Goal: Task Accomplishment & Management: Manage account settings

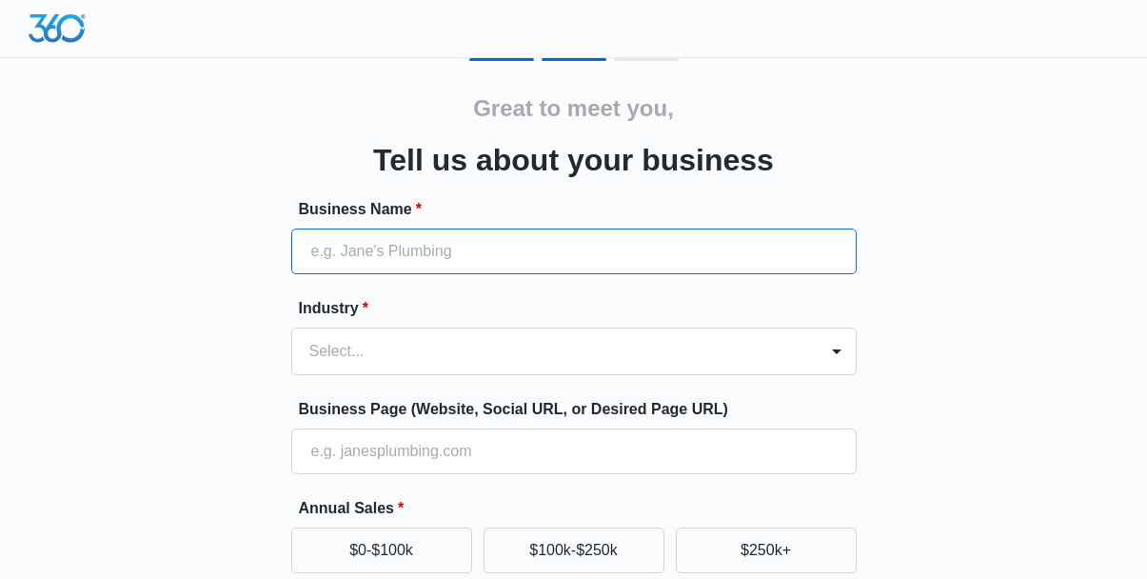
click at [454, 255] on input "Business Name *" at bounding box center [573, 251] width 565 height 46
type input "T"
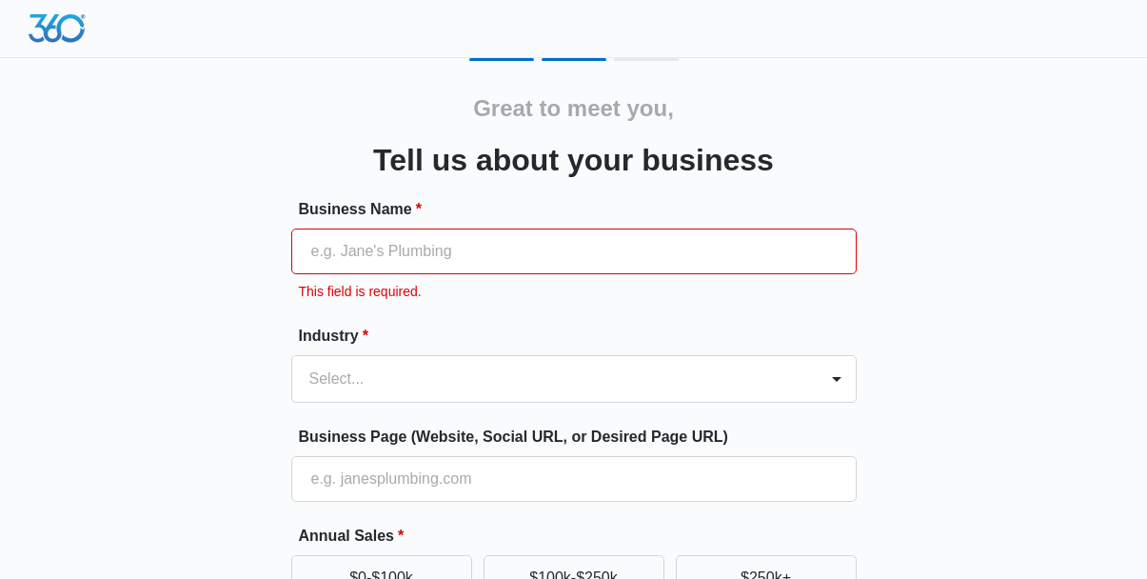
type input "E"
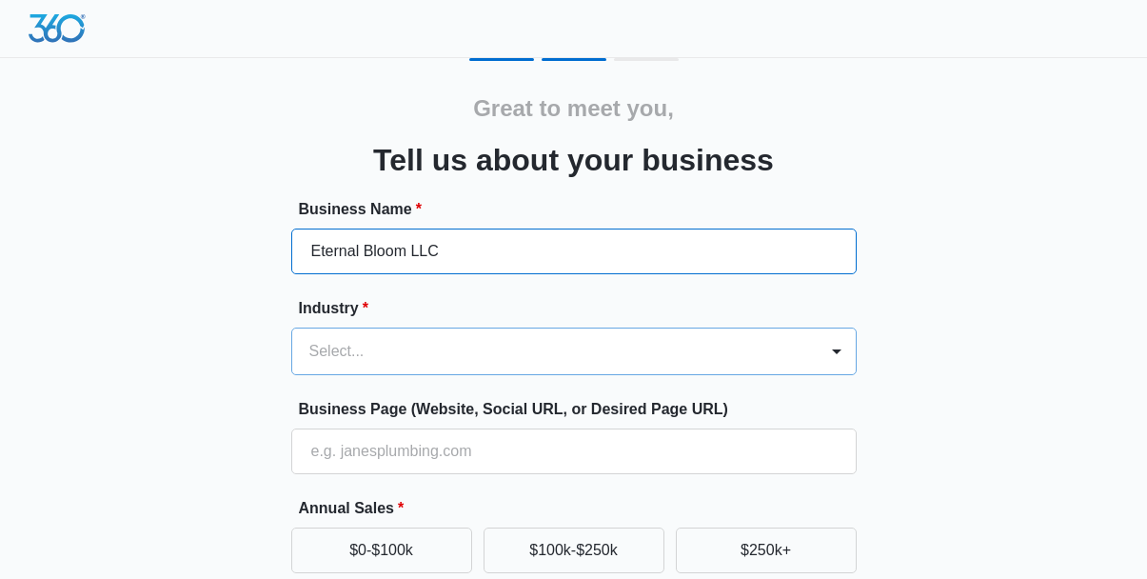
type input "Eternal Bloom LLC"
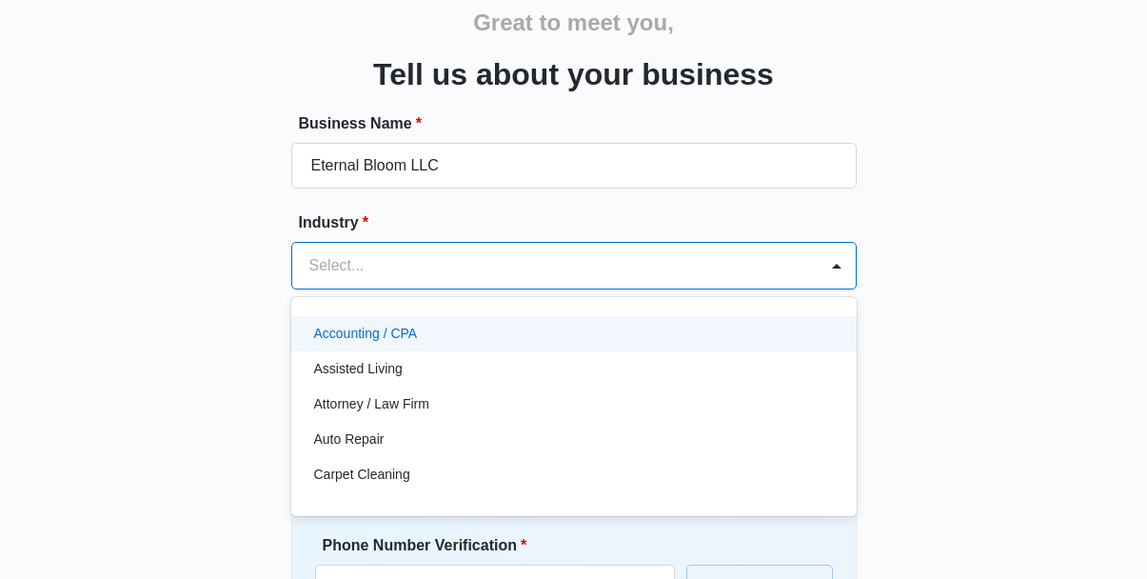
click at [454, 289] on div "Accounting / CPA, 1 of 49. 49 results available. Use Up and Down to choose opti…" at bounding box center [573, 266] width 565 height 48
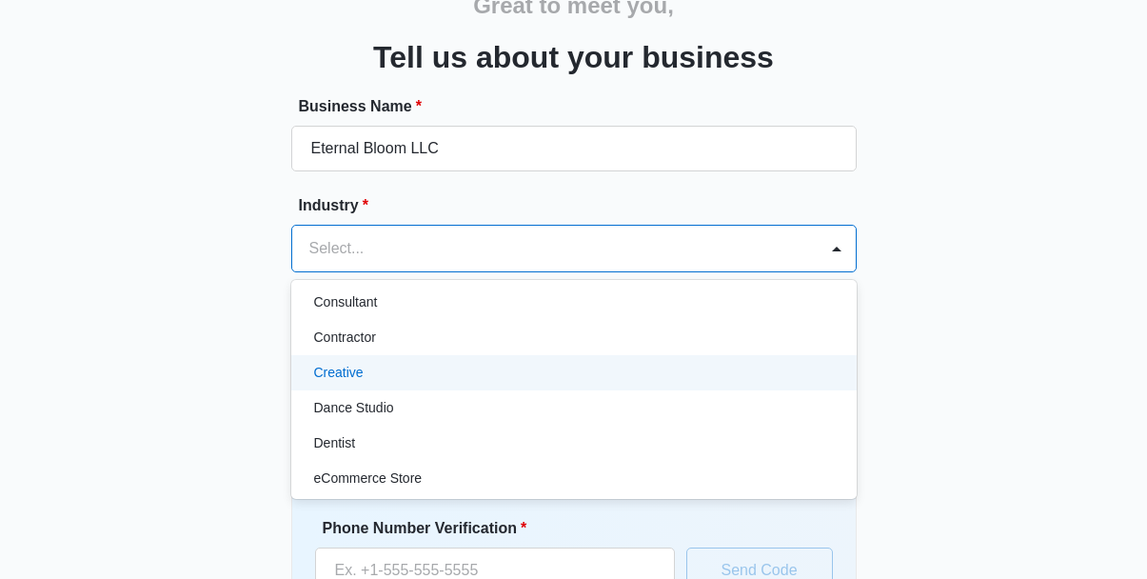
scroll to position [315, 0]
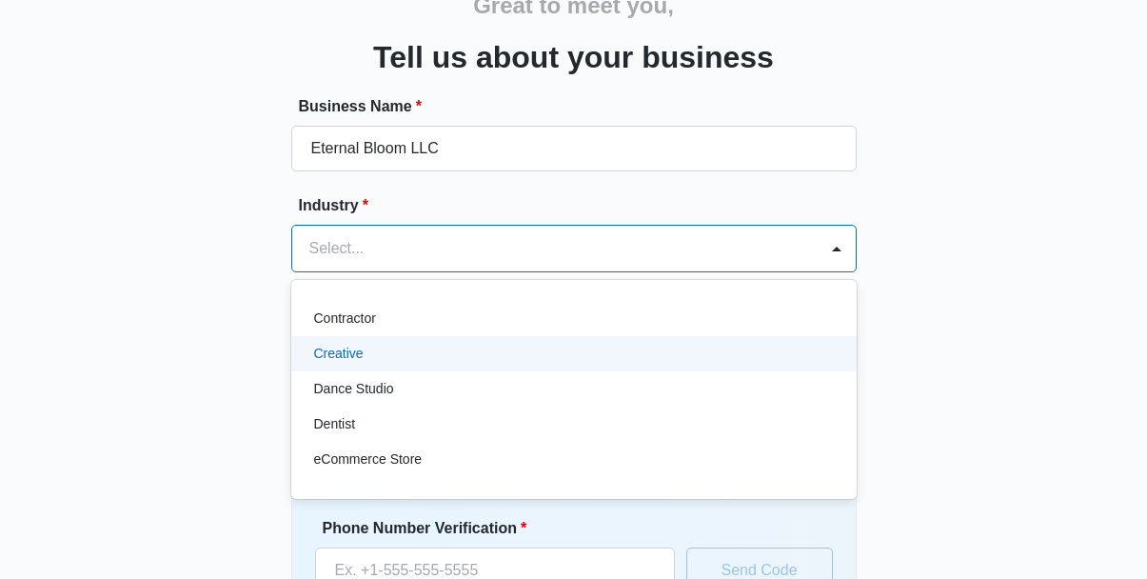
click at [487, 354] on div "Creative" at bounding box center [572, 354] width 516 height 20
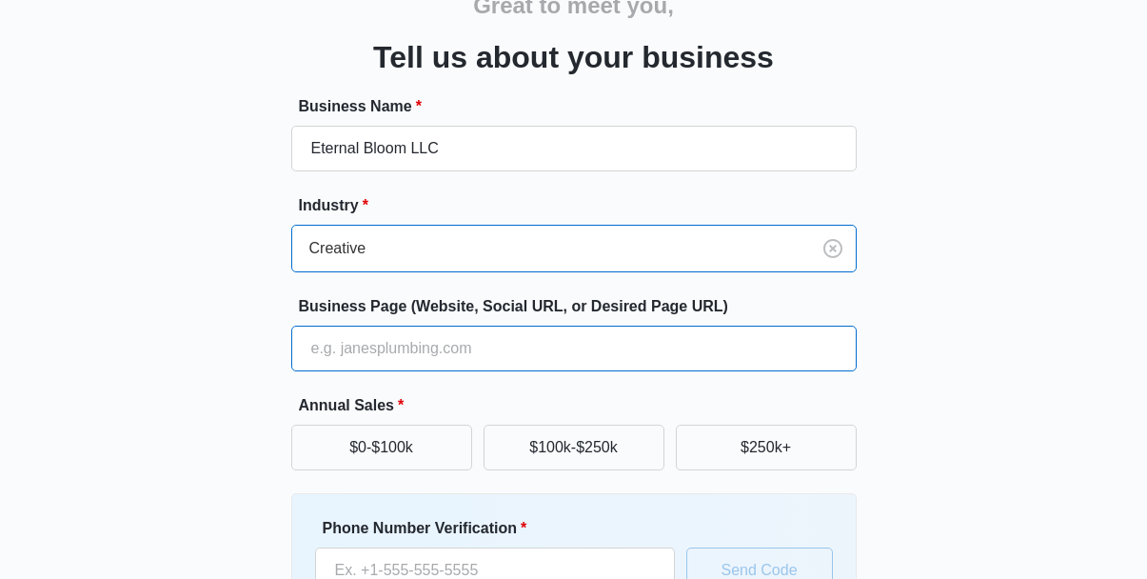
click at [485, 353] on input "Business Page (Website, Social URL, or Desired Page URL)" at bounding box center [573, 348] width 565 height 46
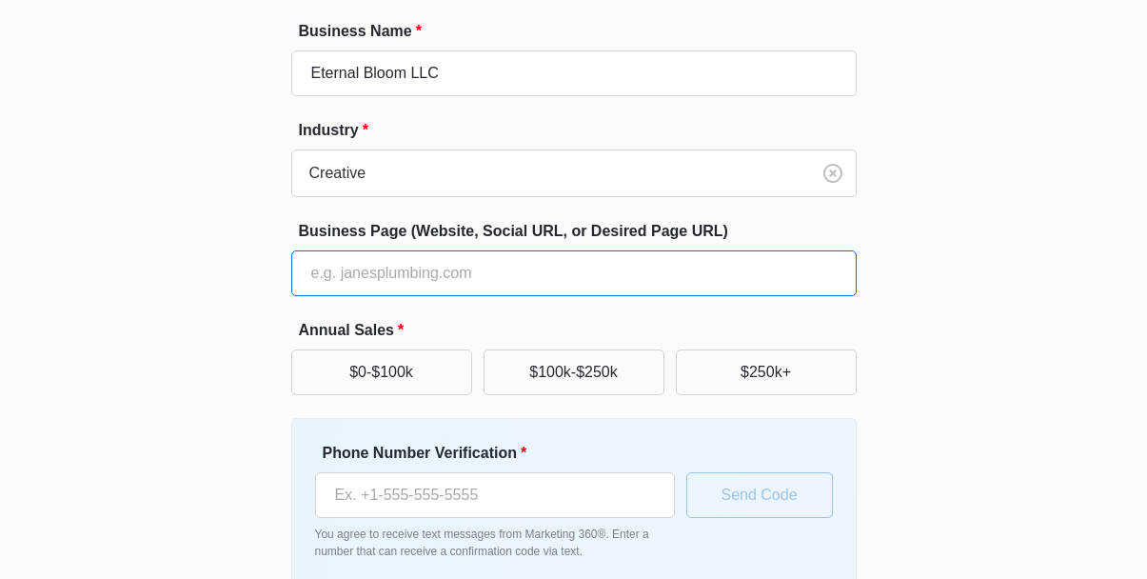
scroll to position [260, 0]
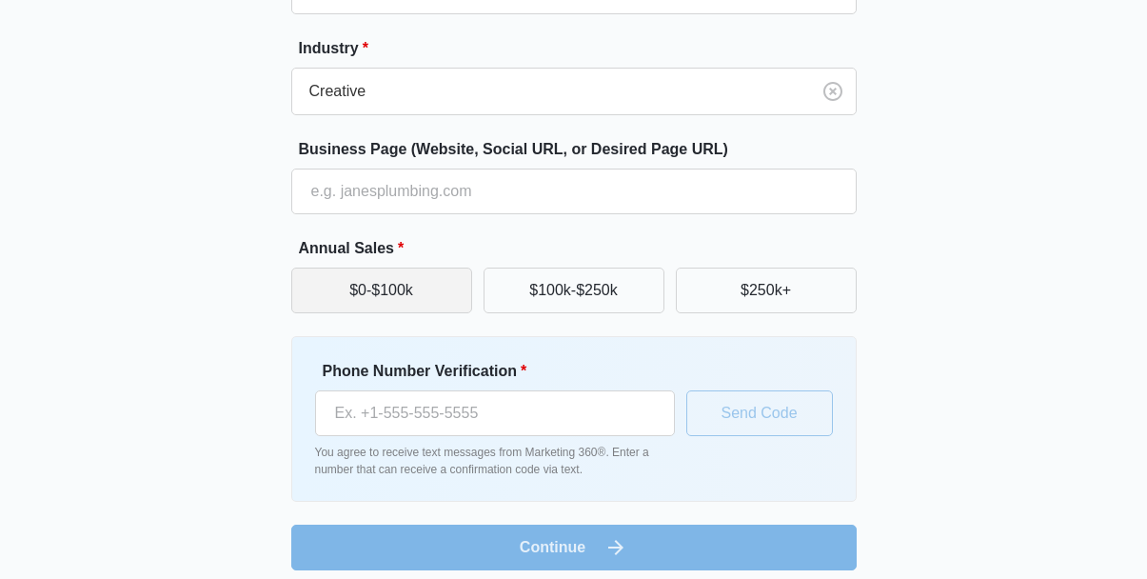
click at [373, 284] on button "$0-$100k" at bounding box center [381, 290] width 181 height 46
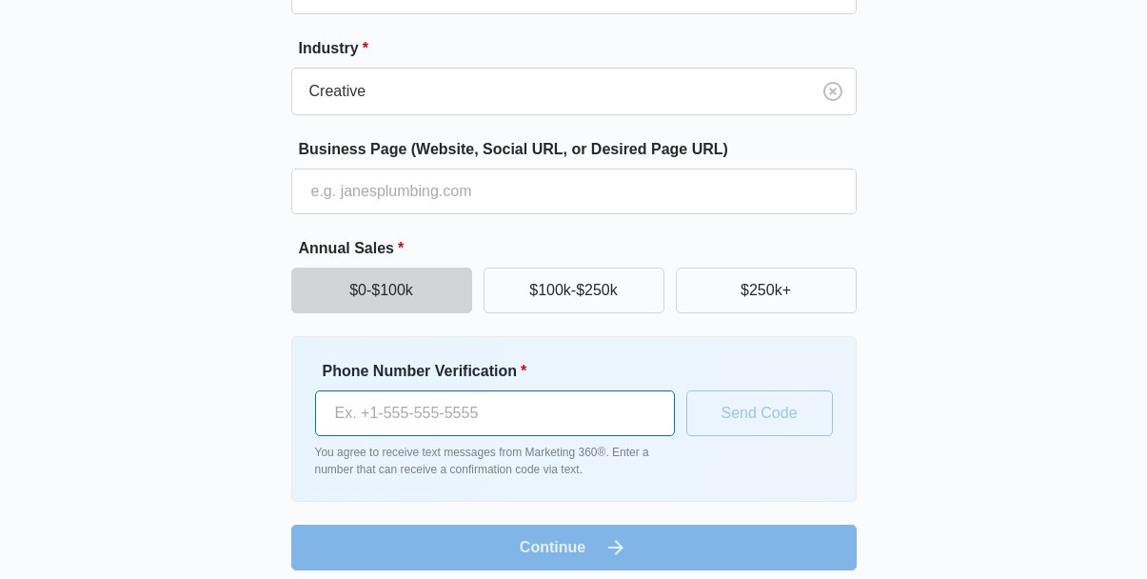
click at [467, 412] on input "Phone Number Verification *" at bounding box center [495, 413] width 360 height 46
type input "(617) 651-7197"
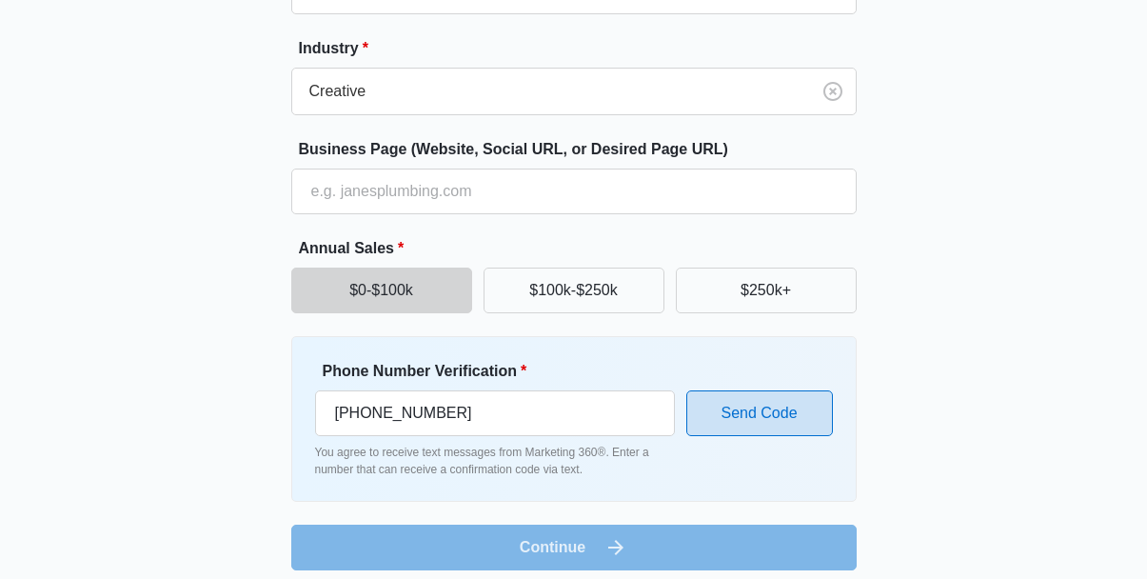
click at [778, 421] on button "Send Code" at bounding box center [759, 413] width 147 height 46
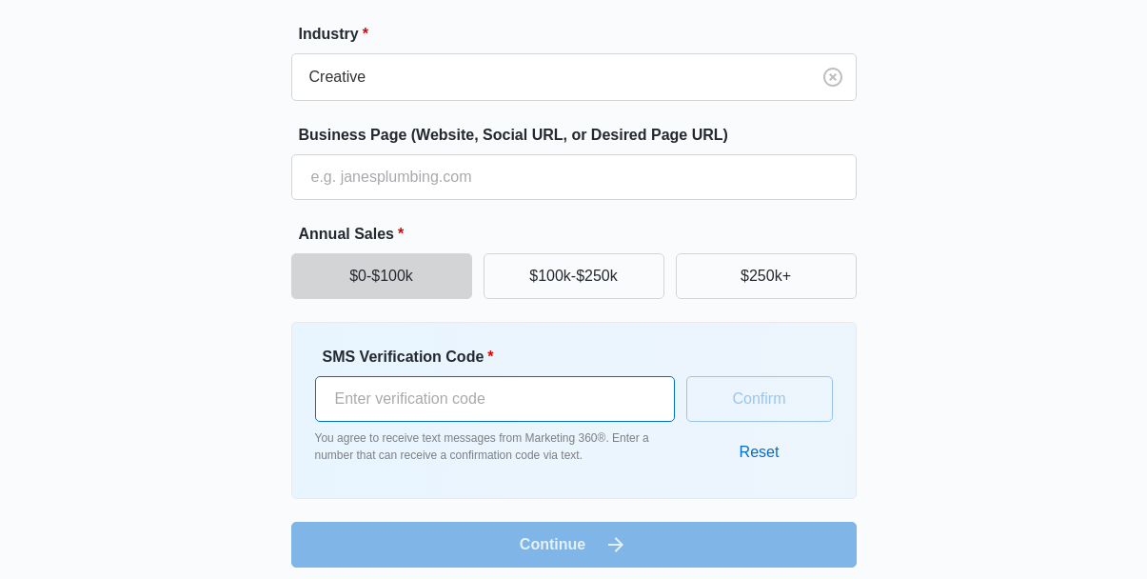
click at [529, 405] on input "SMS Verification Code *" at bounding box center [495, 399] width 360 height 46
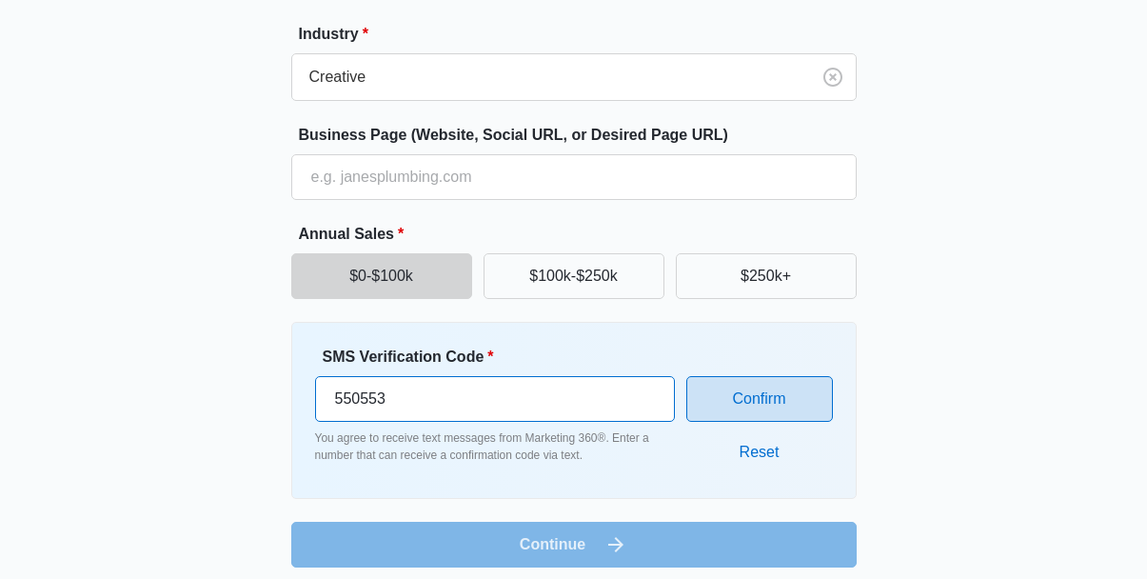
type input "550553"
click at [759, 387] on button "Confirm" at bounding box center [759, 399] width 147 height 46
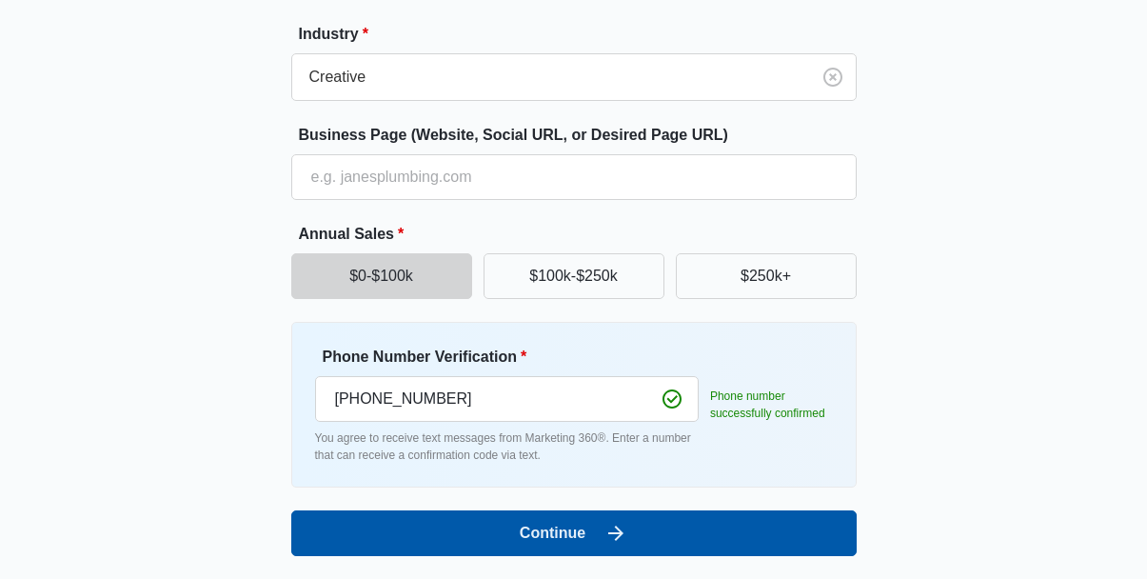
click at [613, 537] on icon "submit" at bounding box center [615, 533] width 23 height 23
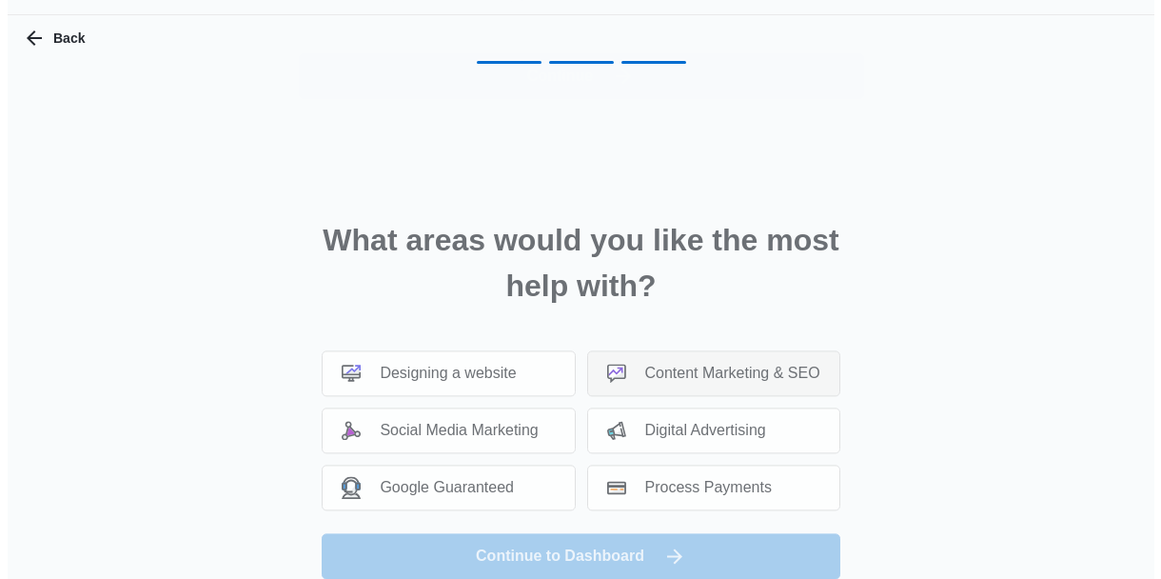
scroll to position [0, 0]
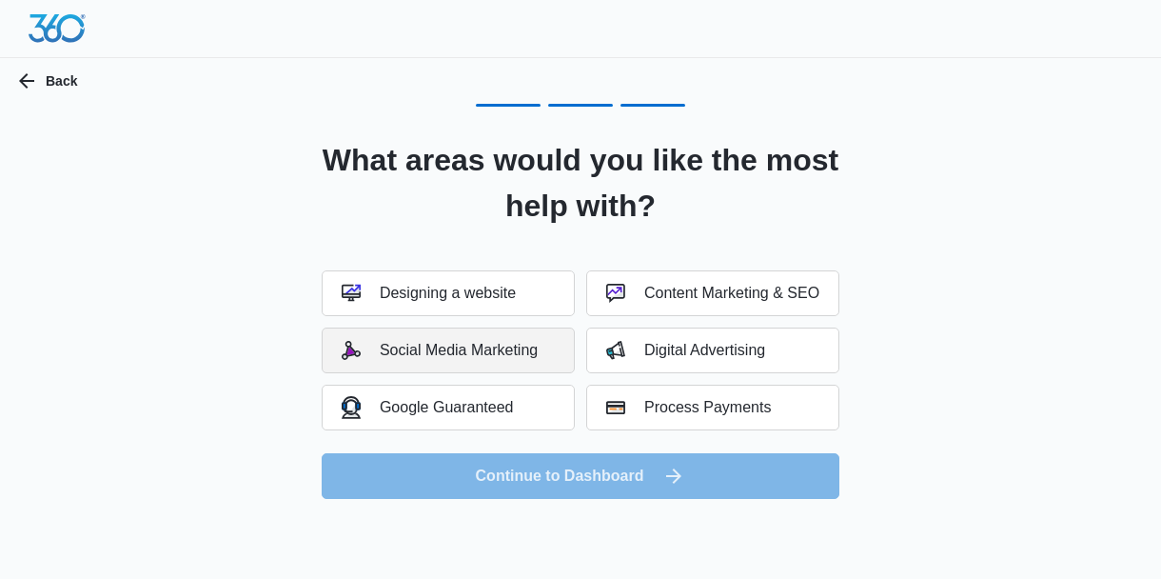
click at [511, 346] on div "Social Media Marketing" at bounding box center [440, 350] width 196 height 19
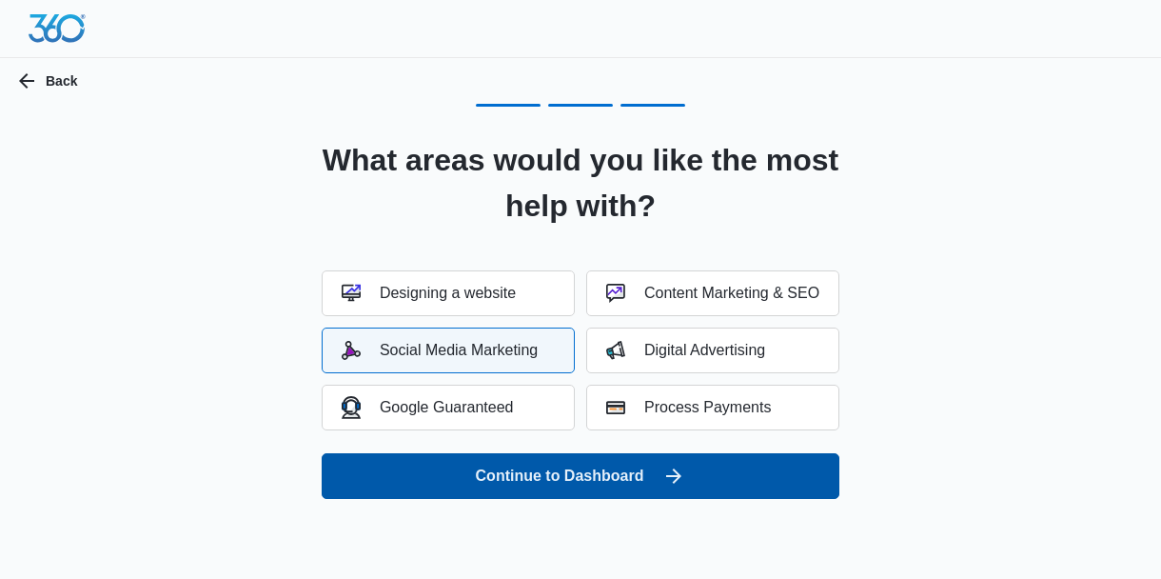
click at [650, 483] on button "Continue to Dashboard" at bounding box center [581, 476] width 518 height 46
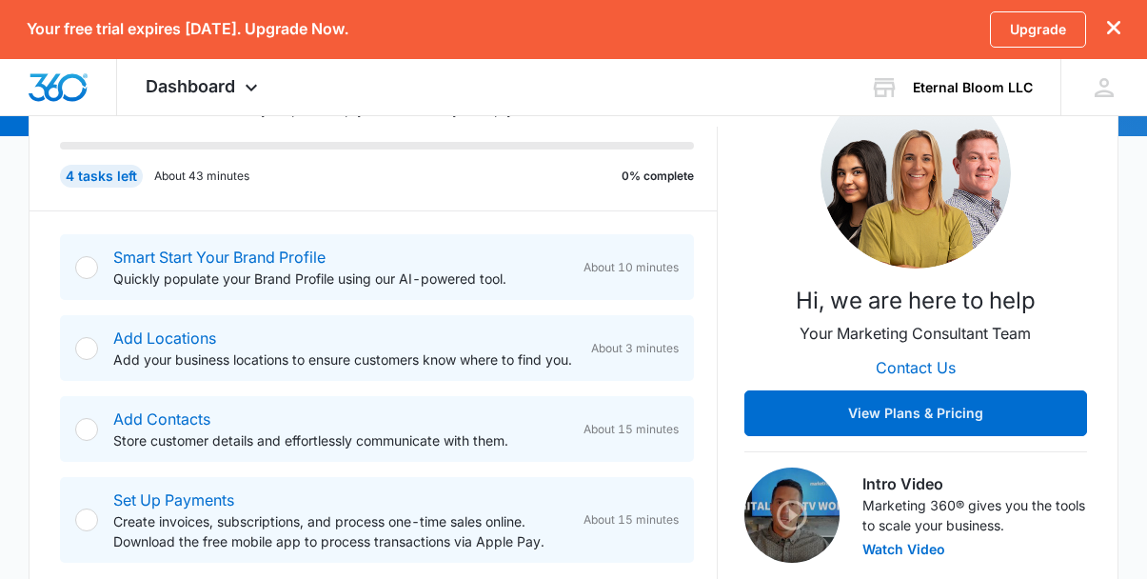
scroll to position [265, 0]
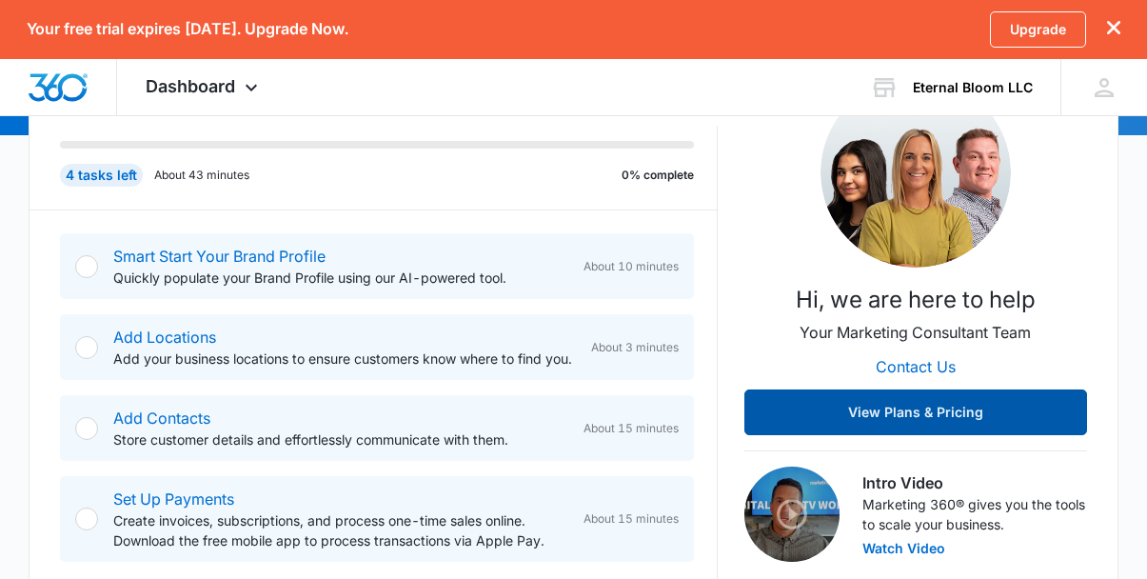
click at [968, 402] on button "View Plans & Pricing" at bounding box center [915, 412] width 343 height 46
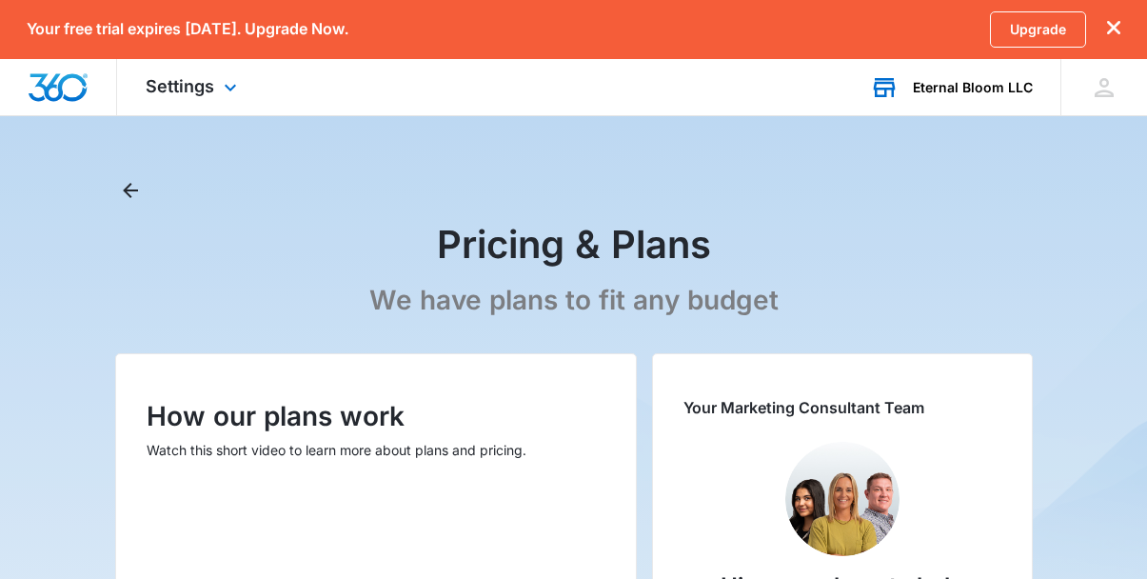
click at [999, 88] on div "Eternal Bloom LLC" at bounding box center [973, 87] width 120 height 15
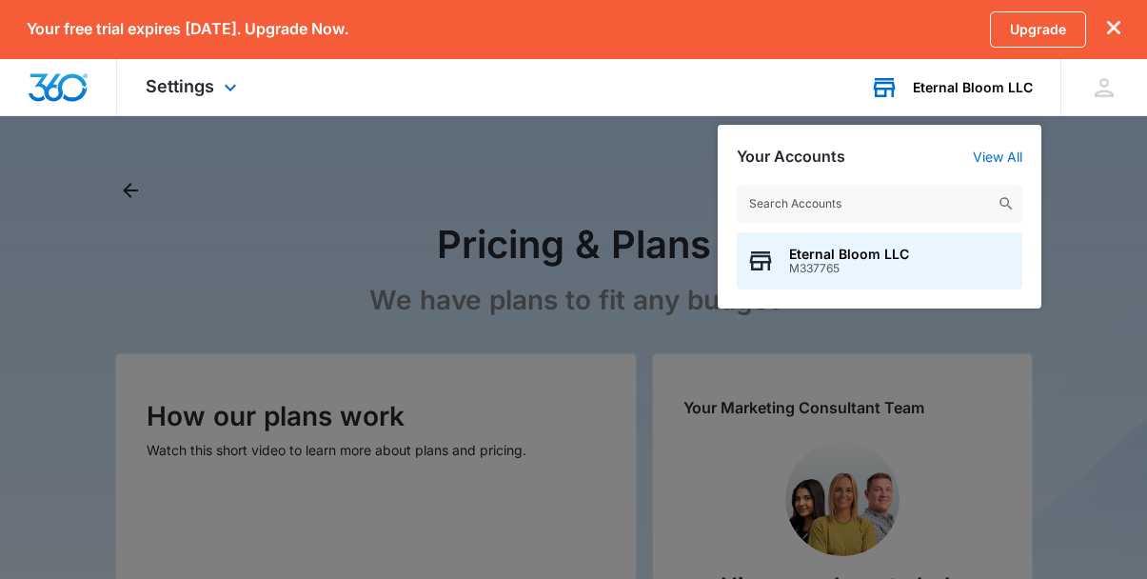
click at [942, 204] on input "text" at bounding box center [880, 204] width 286 height 38
click at [1116, 23] on icon "dismiss this dialog" at bounding box center [1113, 27] width 13 height 13
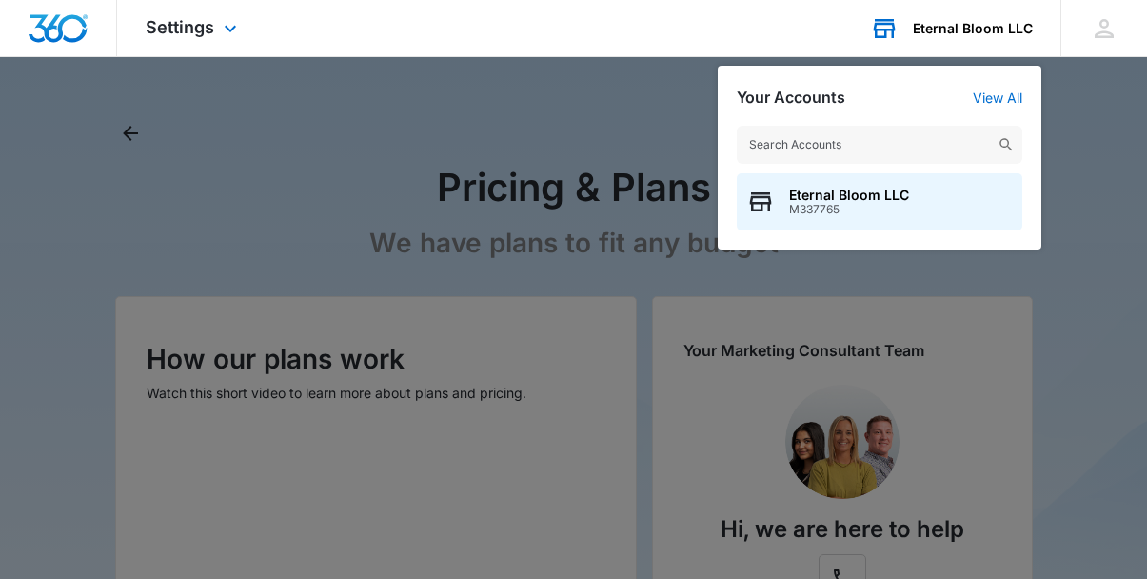
click at [980, 23] on div "Eternal Bloom LLC" at bounding box center [973, 28] width 120 height 15
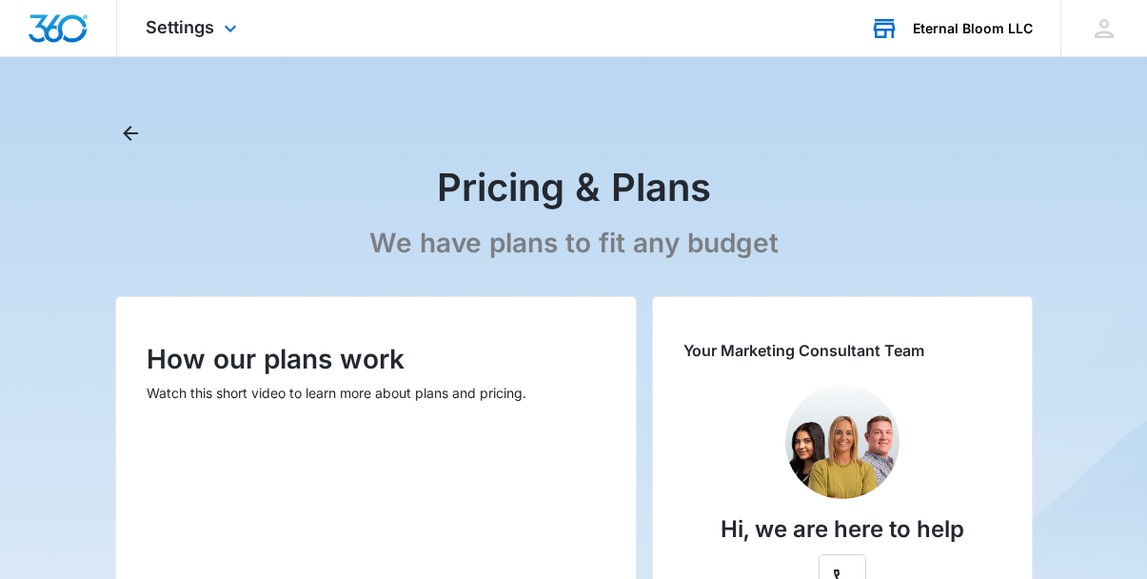
click at [985, 27] on div "Eternal Bloom LLC" at bounding box center [973, 28] width 120 height 15
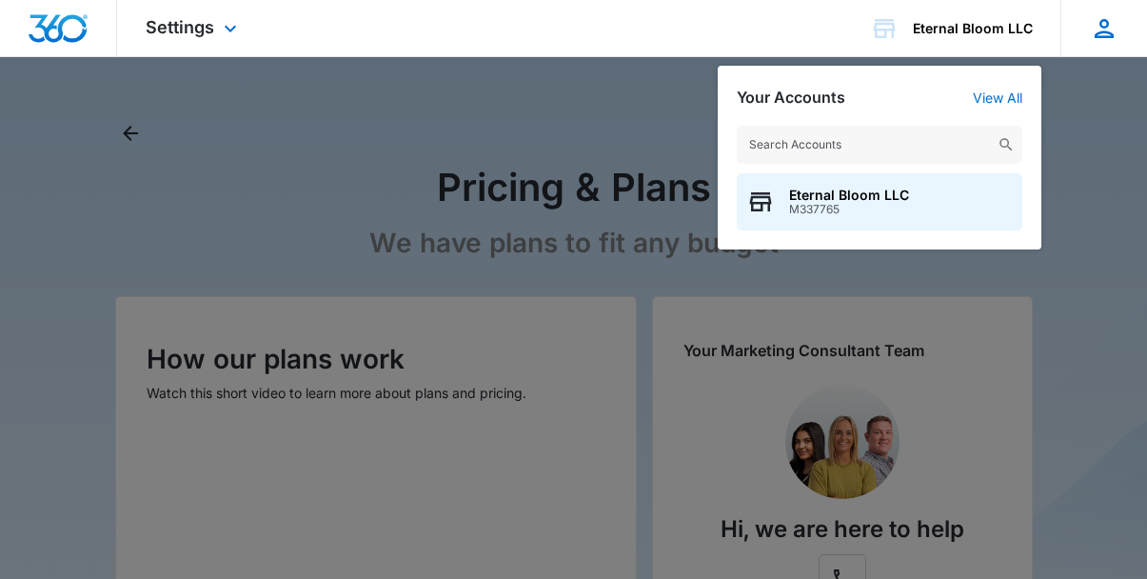
click at [1106, 31] on icon at bounding box center [1103, 28] width 19 height 19
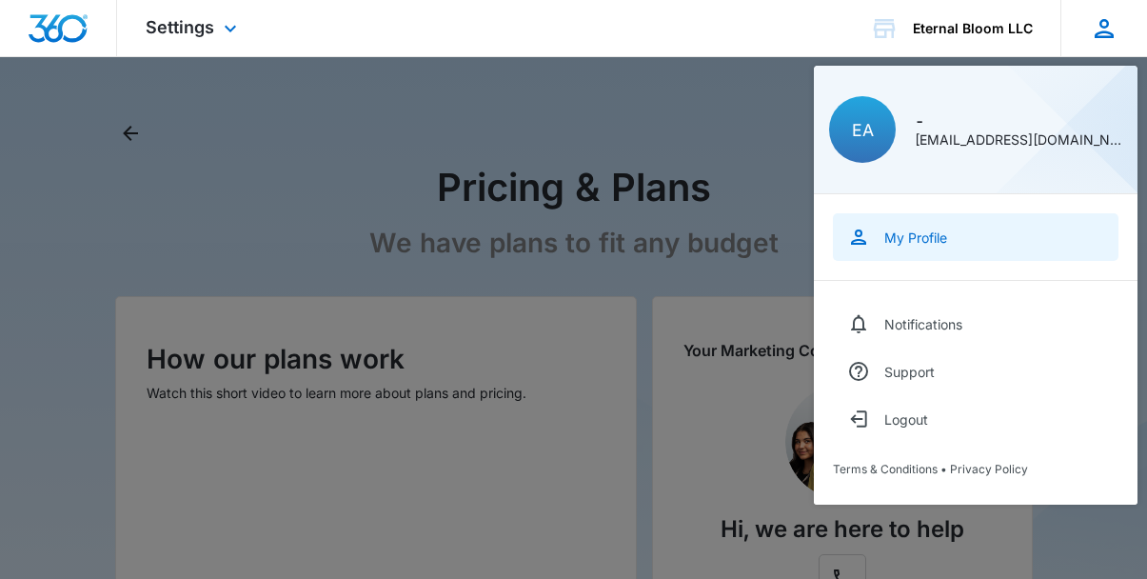
click at [946, 234] on div "My Profile" at bounding box center [915, 237] width 63 height 16
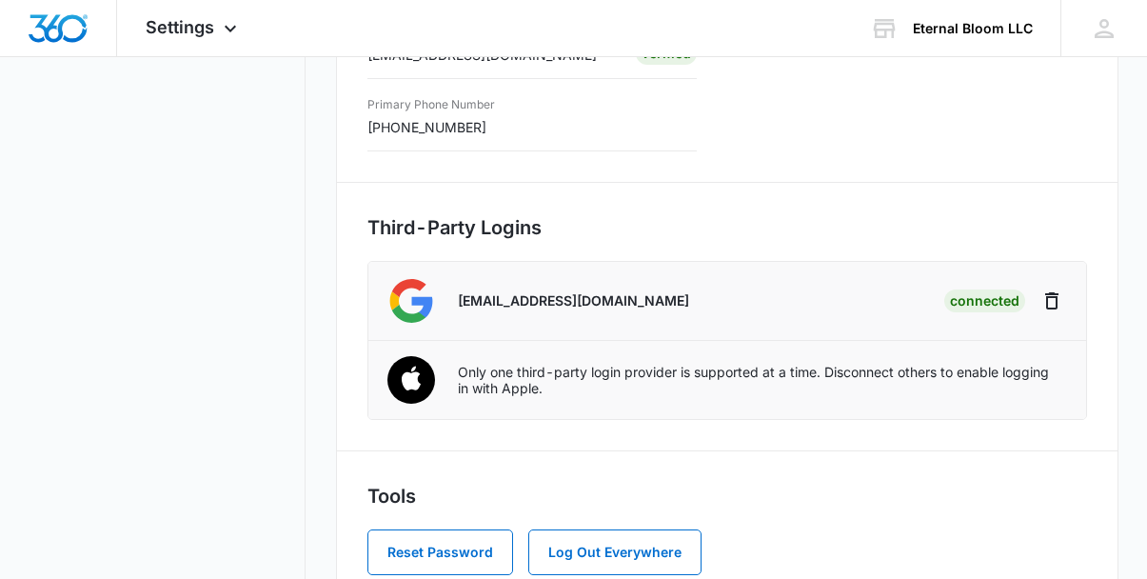
scroll to position [541, 0]
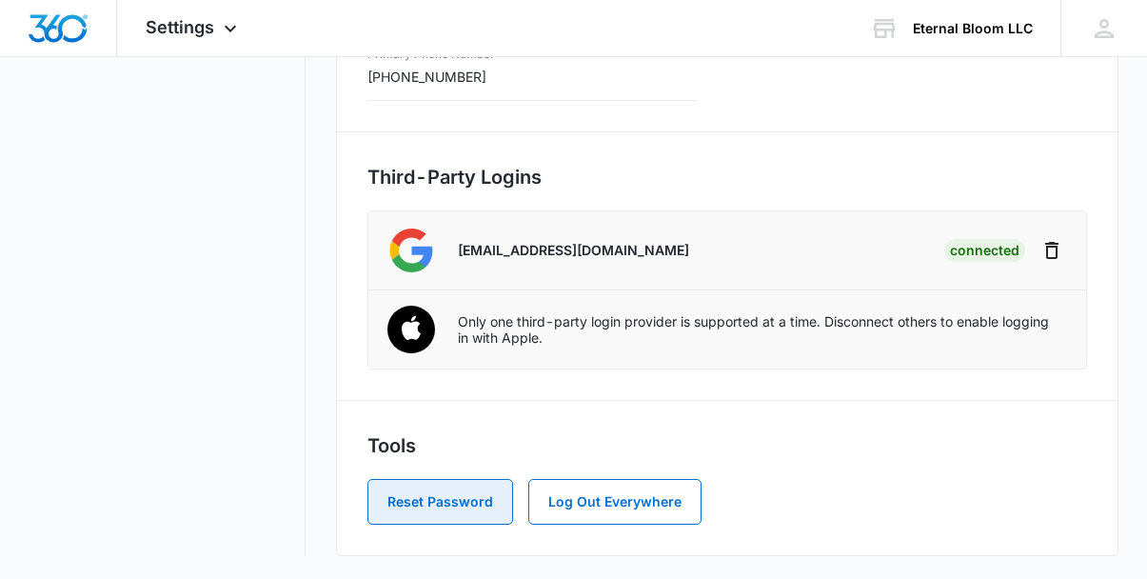
click at [451, 510] on button "Reset Password" at bounding box center [440, 502] width 146 height 46
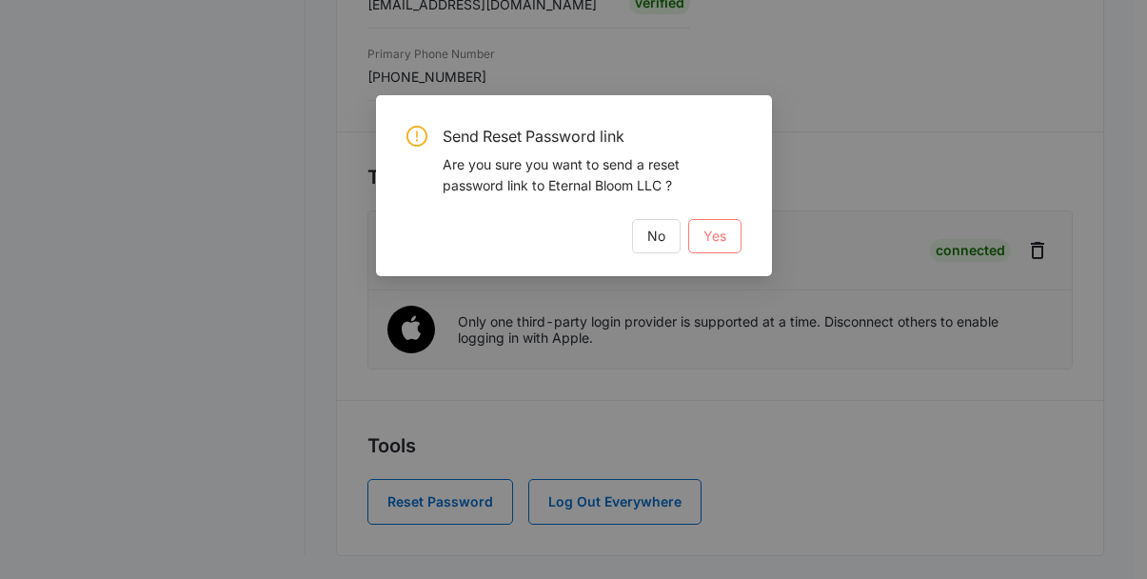
click at [730, 242] on button "Yes" at bounding box center [714, 236] width 53 height 34
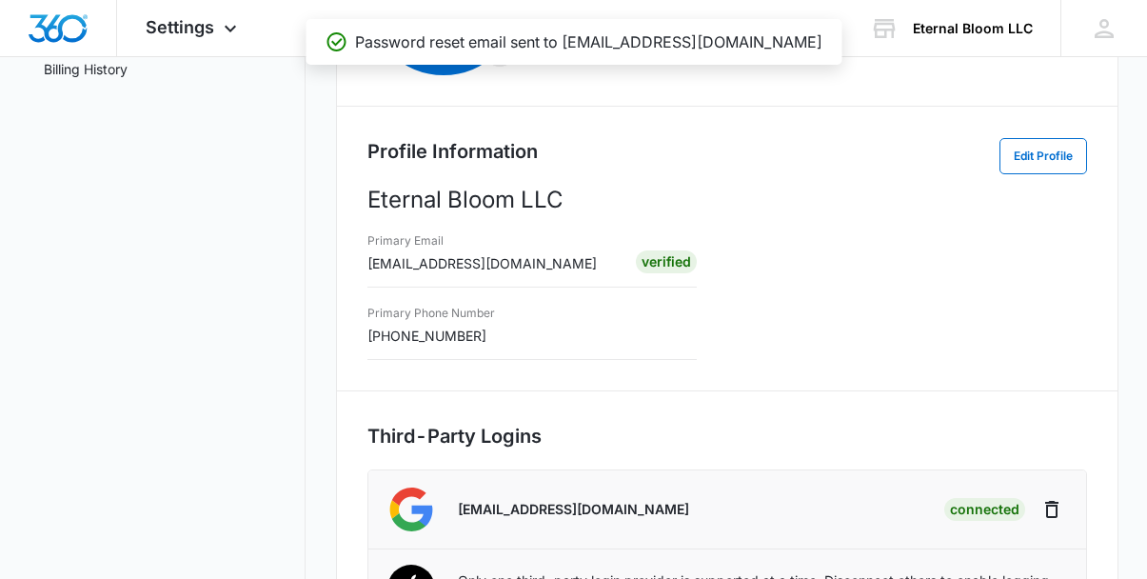
scroll to position [64, 0]
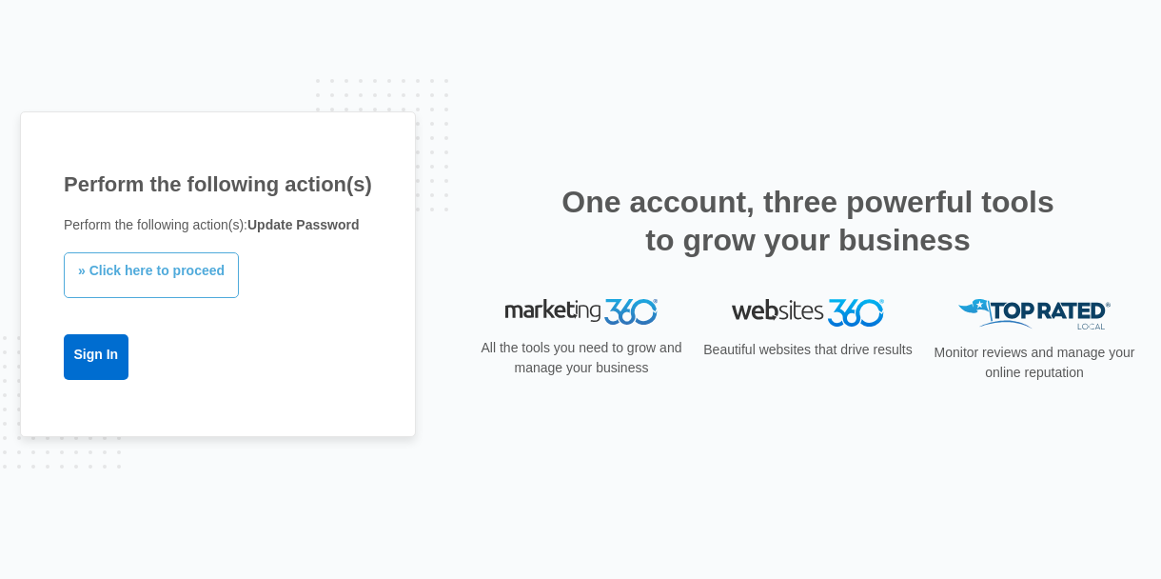
click at [216, 275] on link "» Click here to proceed" at bounding box center [151, 275] width 175 height 46
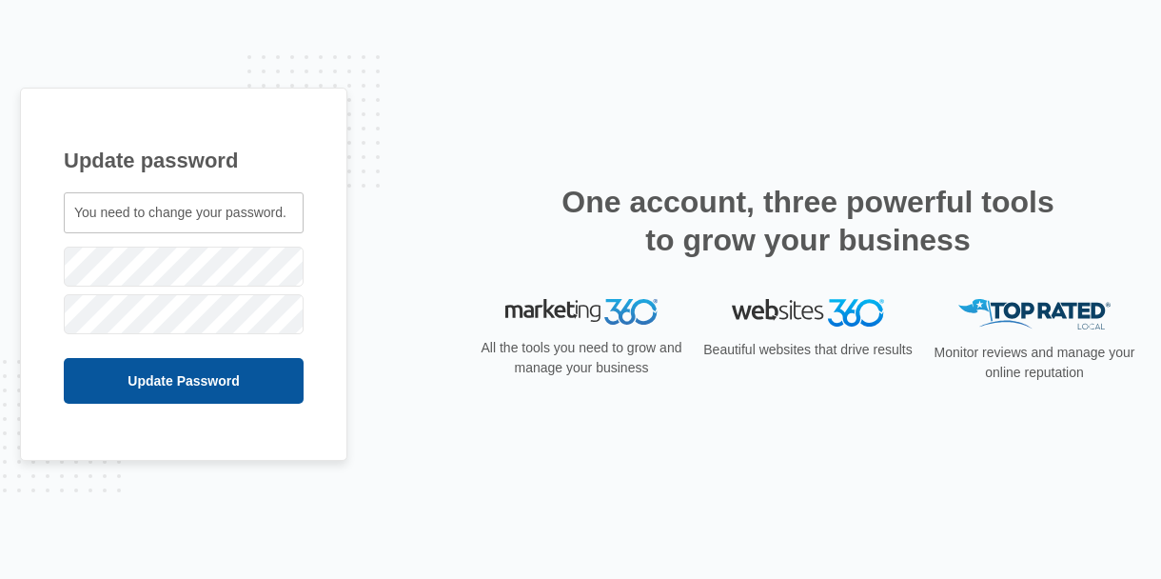
click at [284, 389] on input "Update Password" at bounding box center [184, 381] width 240 height 46
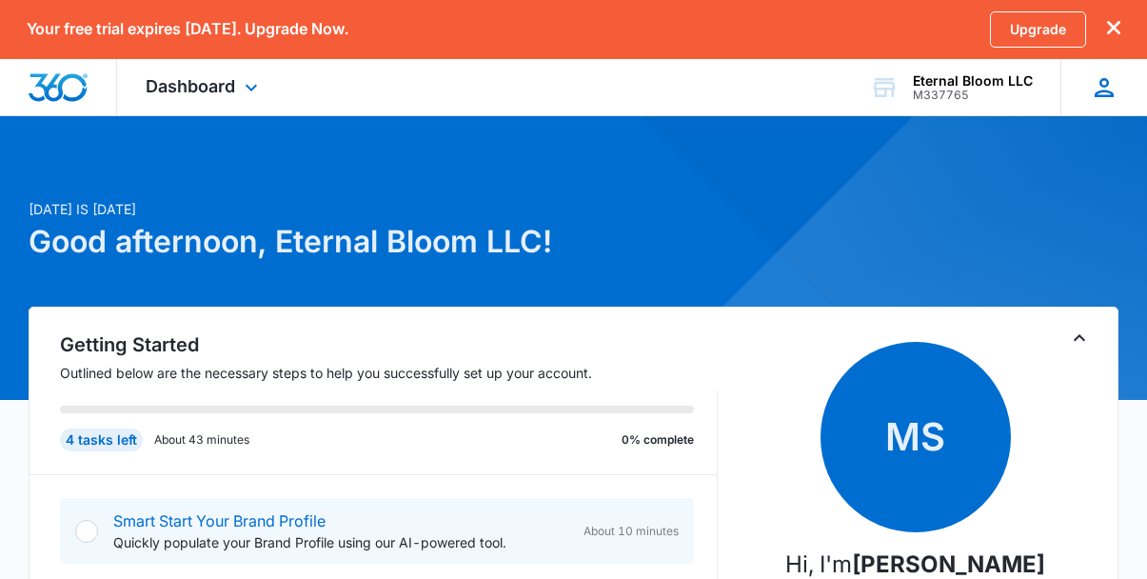
click at [1110, 89] on icon at bounding box center [1104, 87] width 29 height 29
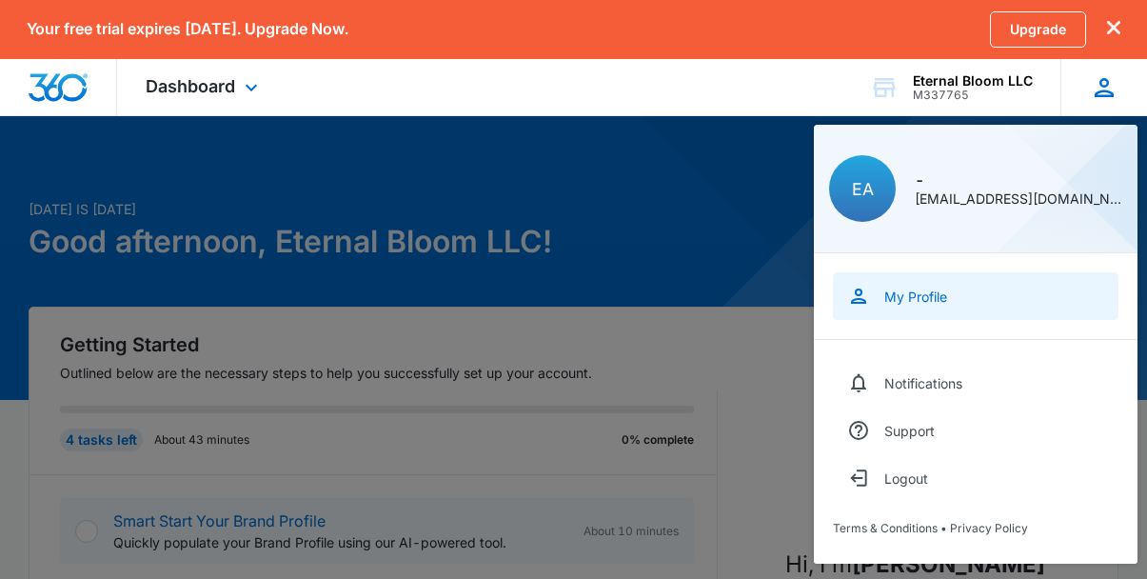
click at [933, 307] on link "My Profile" at bounding box center [976, 296] width 286 height 48
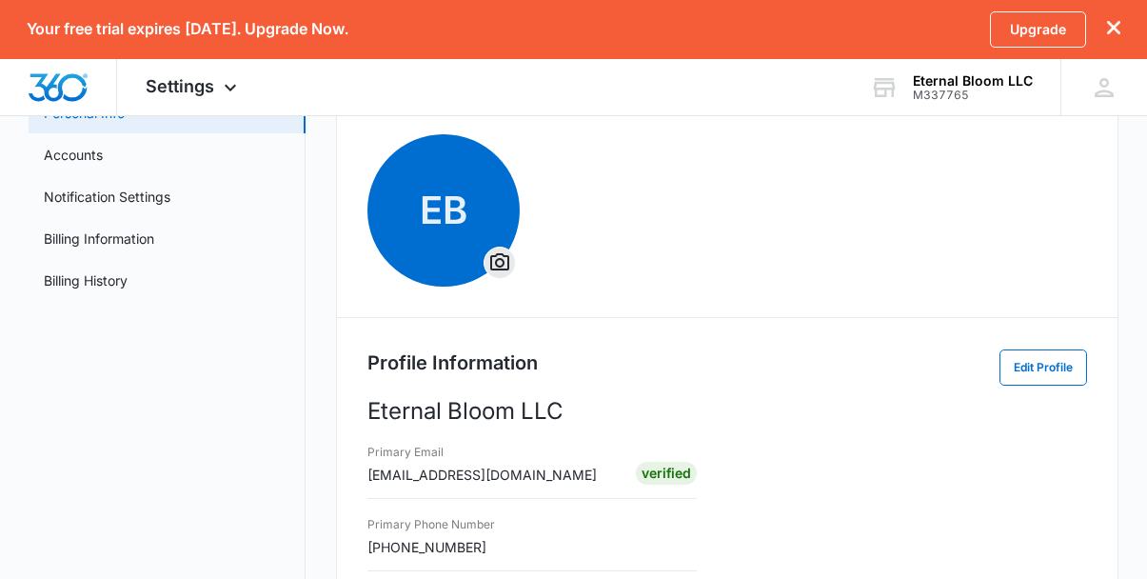
scroll to position [31, 0]
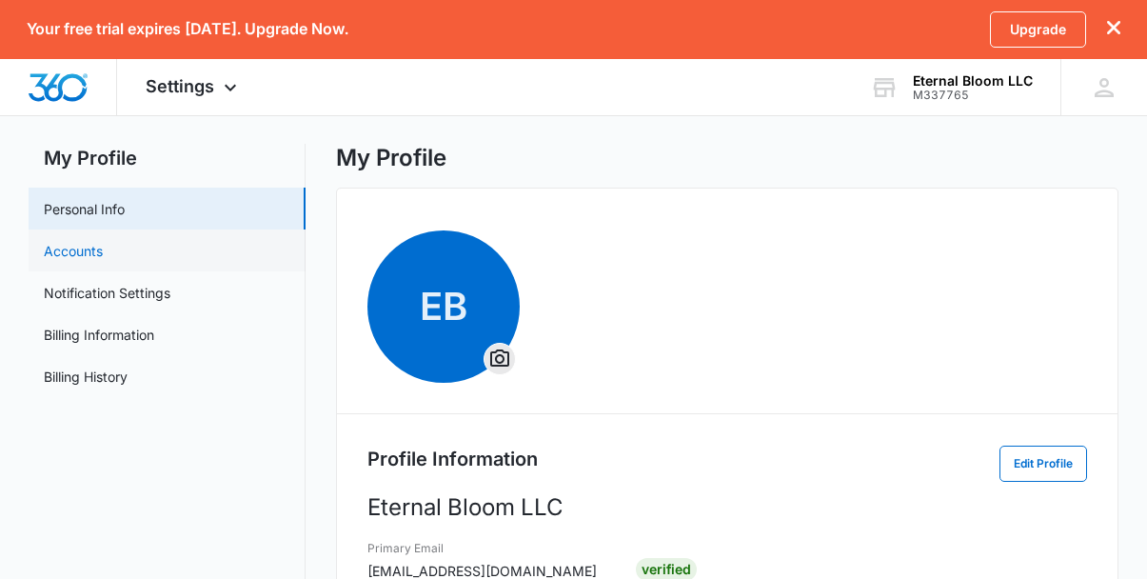
click at [103, 257] on link "Accounts" at bounding box center [73, 251] width 59 height 20
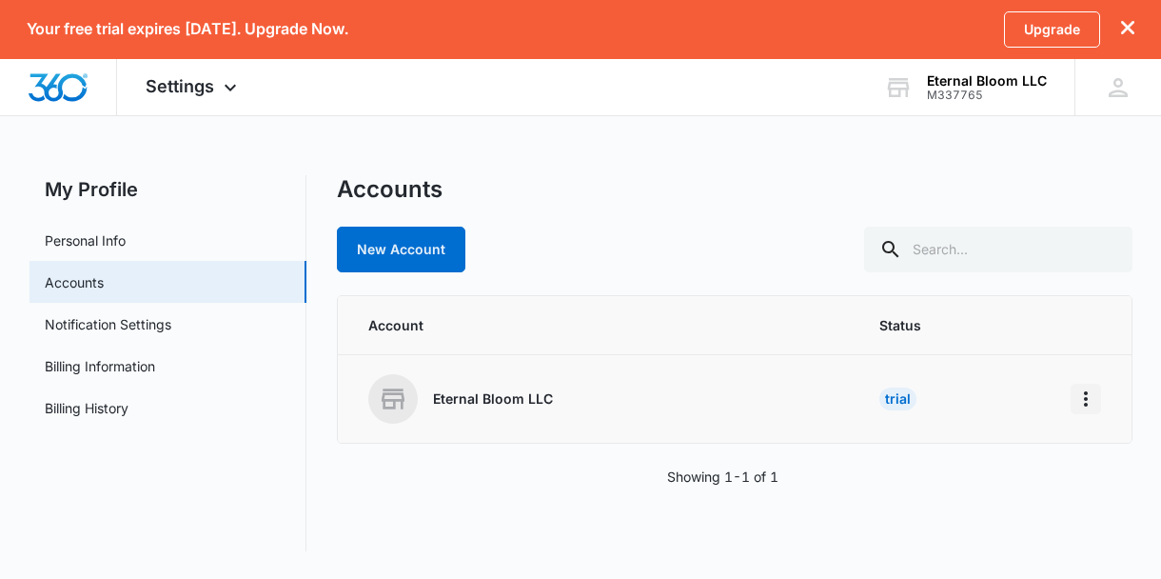
click at [1081, 400] on icon "Home" at bounding box center [1085, 398] width 23 height 23
drag, startPoint x: 621, startPoint y: 416, endPoint x: 536, endPoint y: 402, distance: 86.8
click at [620, 415] on div "Eternal Bloom LLC" at bounding box center [600, 398] width 465 height 49
click at [120, 240] on link "Personal Info" at bounding box center [85, 240] width 81 height 20
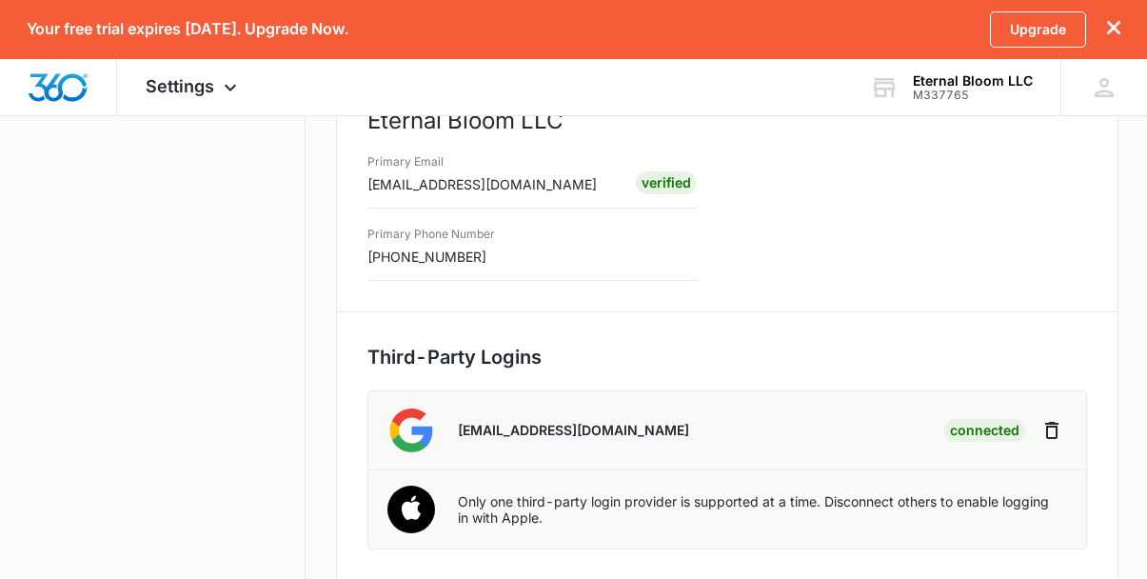
scroll to position [598, 0]
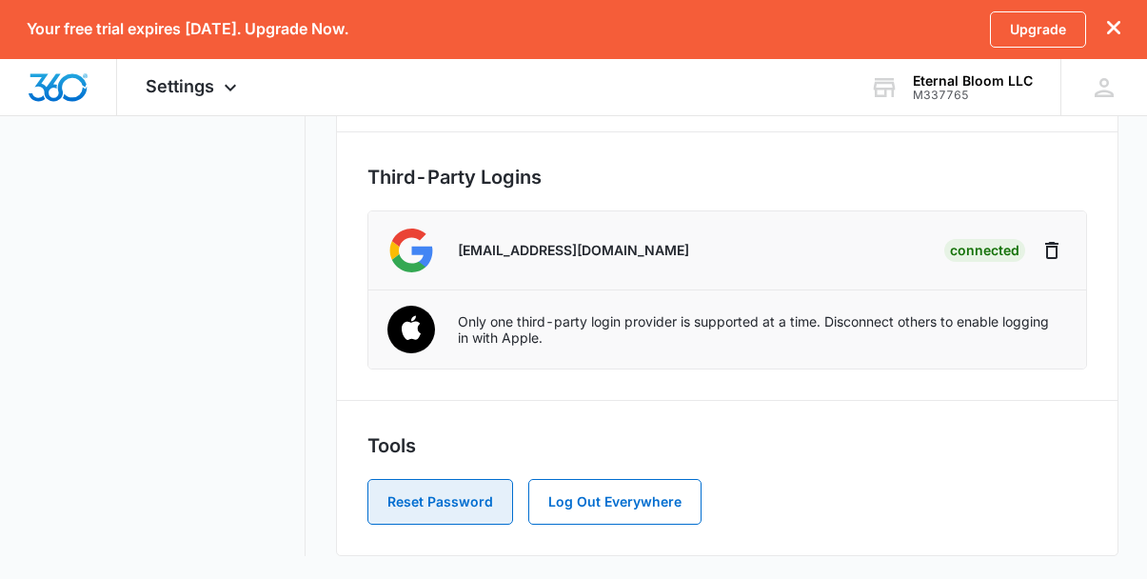
click at [438, 510] on button "Reset Password" at bounding box center [440, 502] width 146 height 46
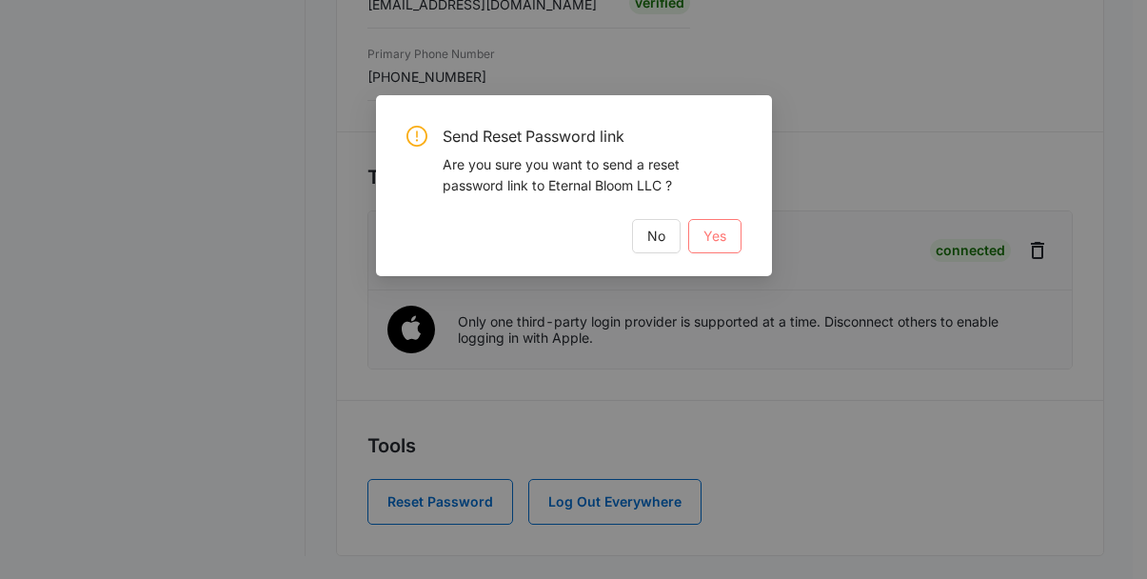
click at [726, 246] on button "Yes" at bounding box center [714, 236] width 53 height 34
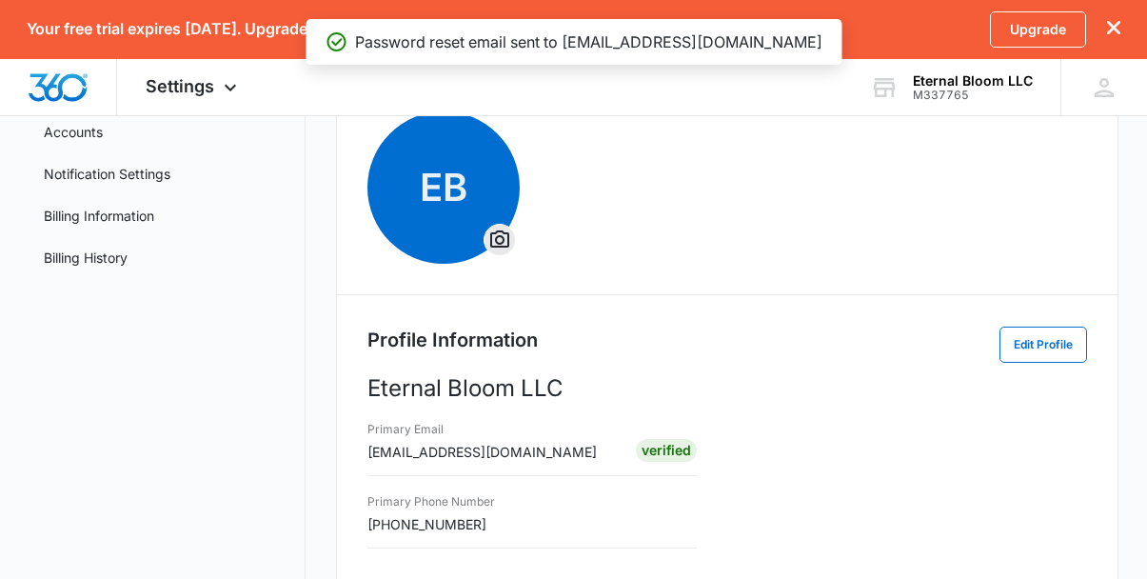
scroll to position [0, 0]
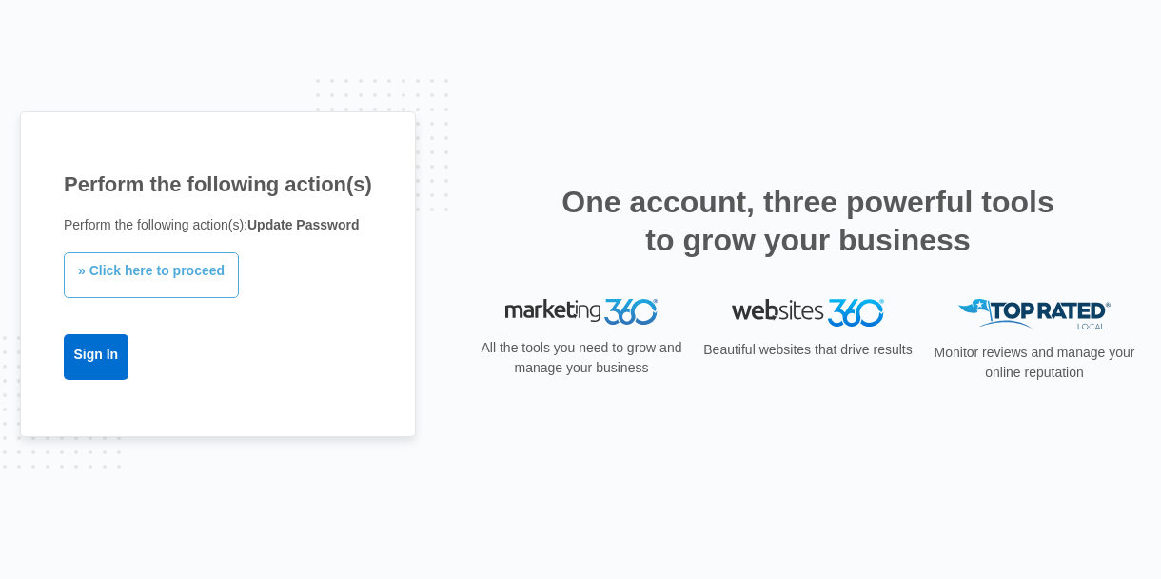
click at [143, 274] on link "» Click here to proceed" at bounding box center [151, 275] width 175 height 46
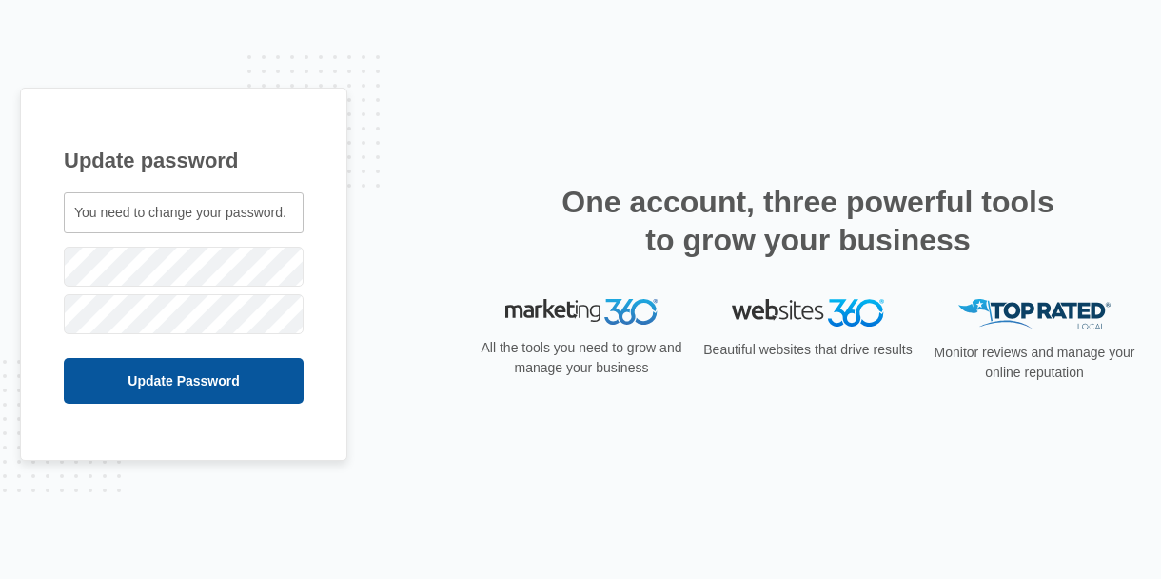
click at [108, 373] on input "Update Password" at bounding box center [184, 381] width 240 height 46
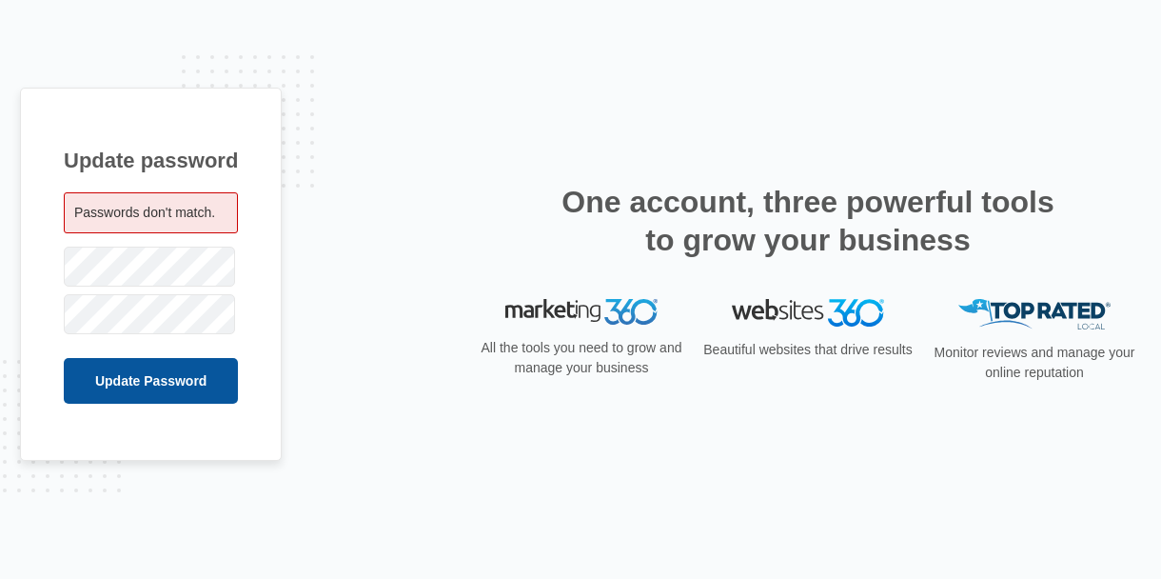
click at [72, 380] on input "Update Password" at bounding box center [151, 381] width 174 height 46
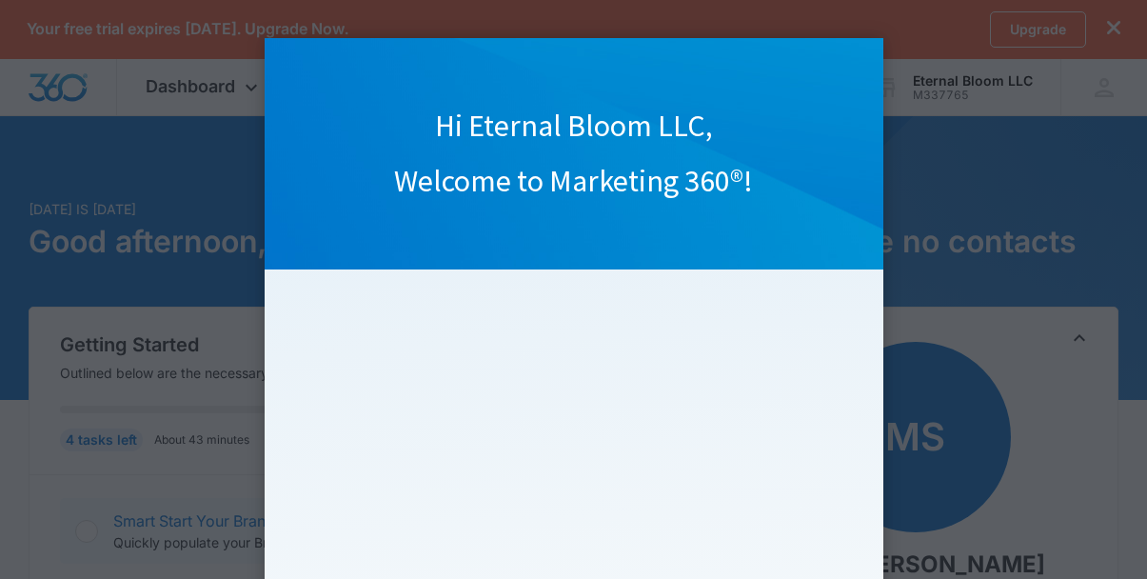
scroll to position [284, 0]
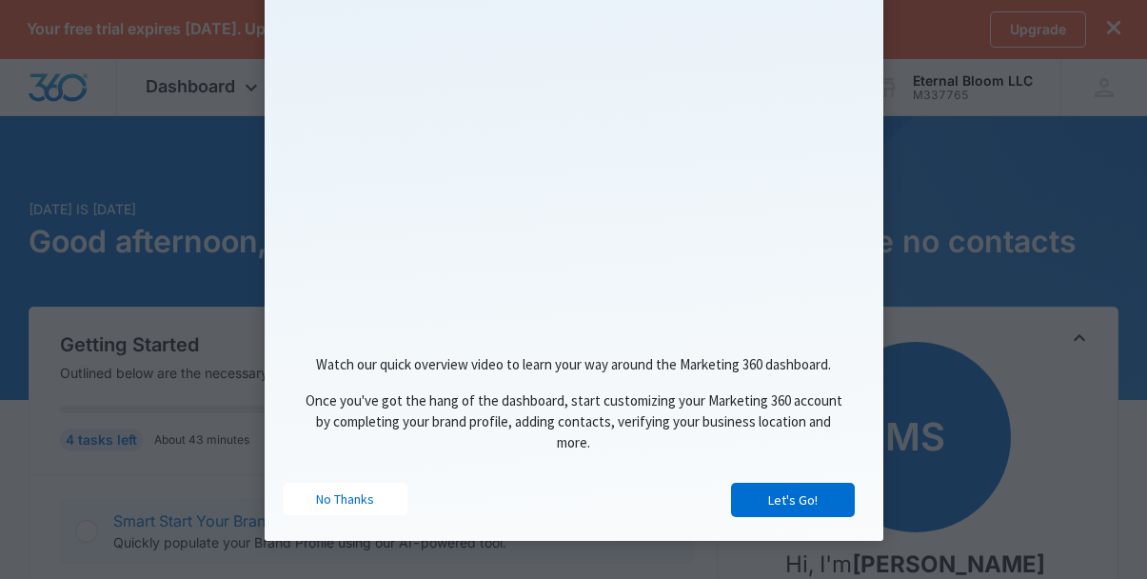
click at [806, 496] on link "Let's Go!" at bounding box center [793, 500] width 124 height 34
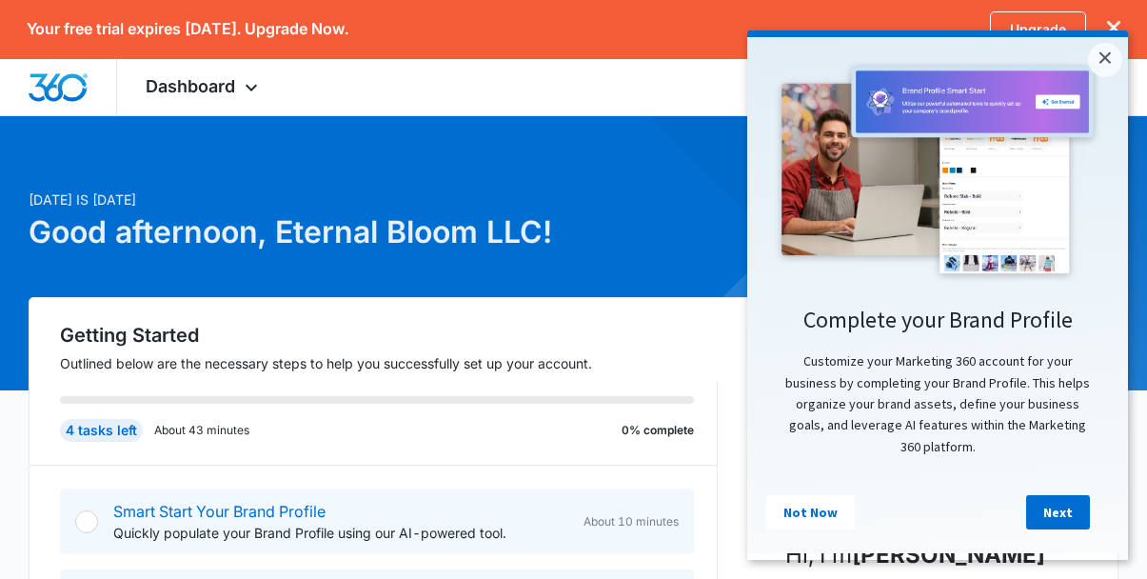
scroll to position [25, 0]
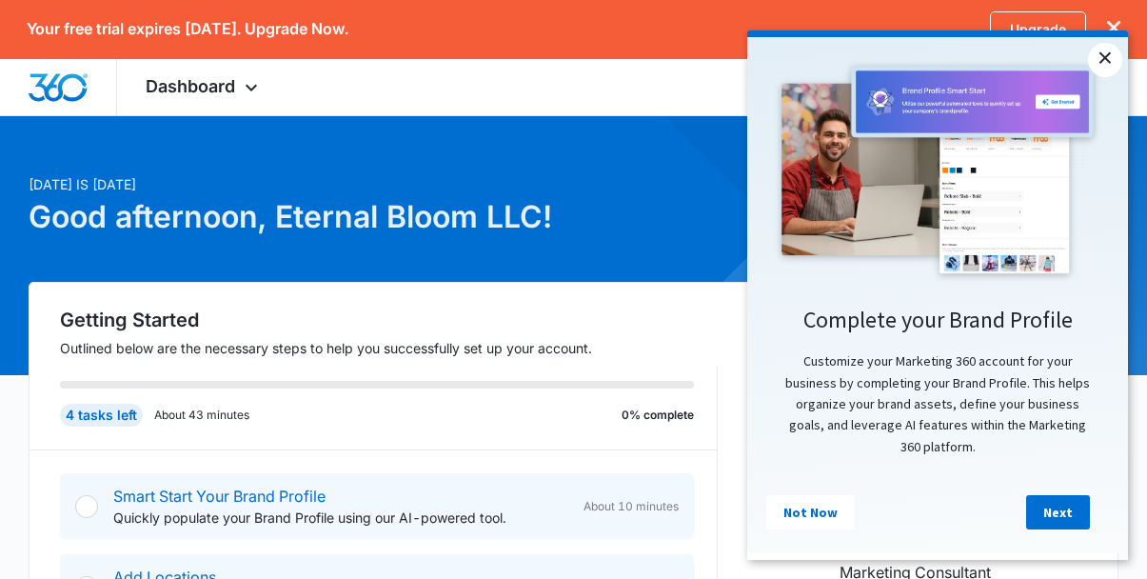
click at [1096, 59] on link "×" at bounding box center [1105, 60] width 34 height 34
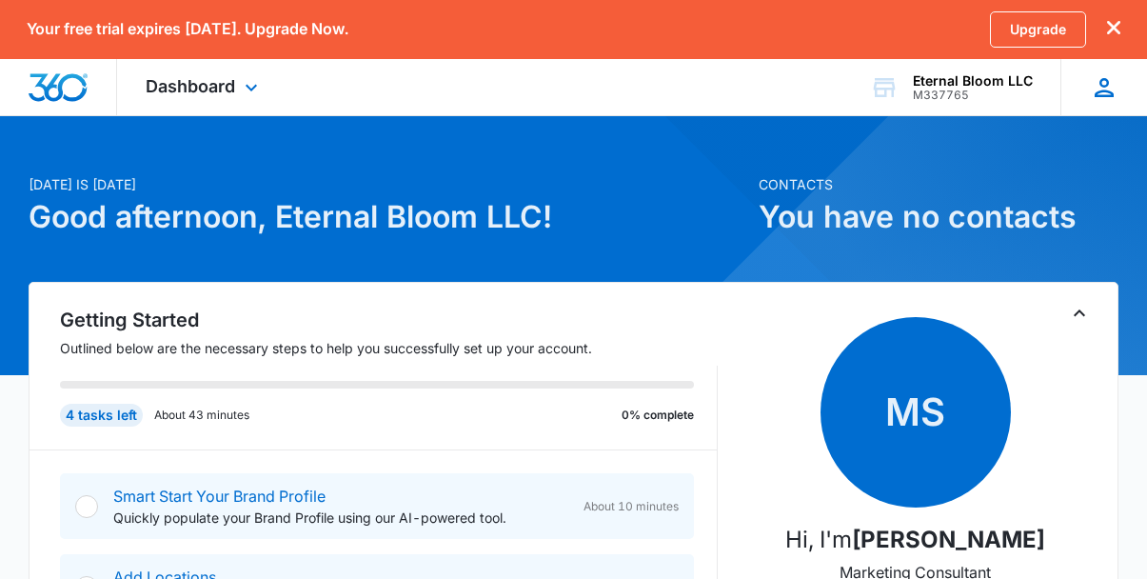
click at [1114, 89] on icon at bounding box center [1104, 87] width 29 height 29
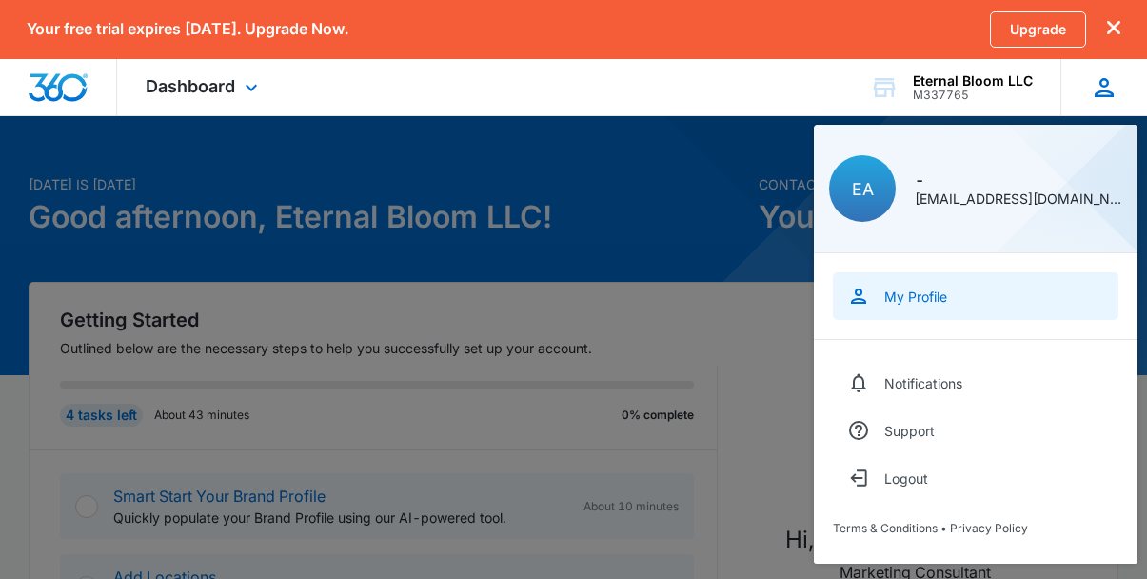
click at [942, 290] on div "My Profile" at bounding box center [915, 296] width 63 height 16
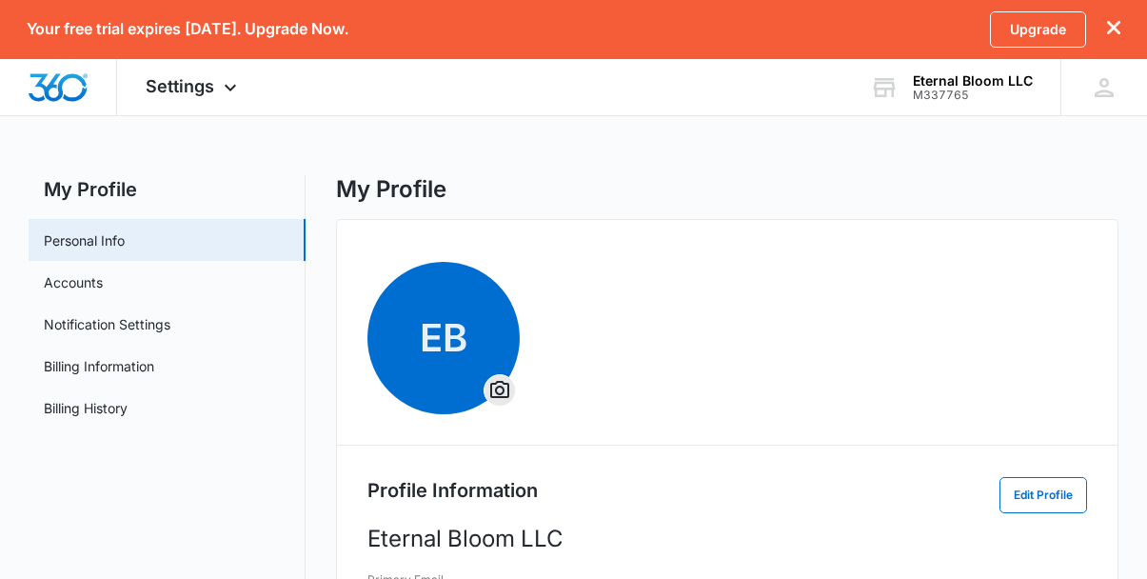
click at [1112, 19] on div "Upgrade" at bounding box center [1055, 29] width 130 height 36
click at [1115, 24] on icon "dismiss this dialog" at bounding box center [1113, 27] width 13 height 13
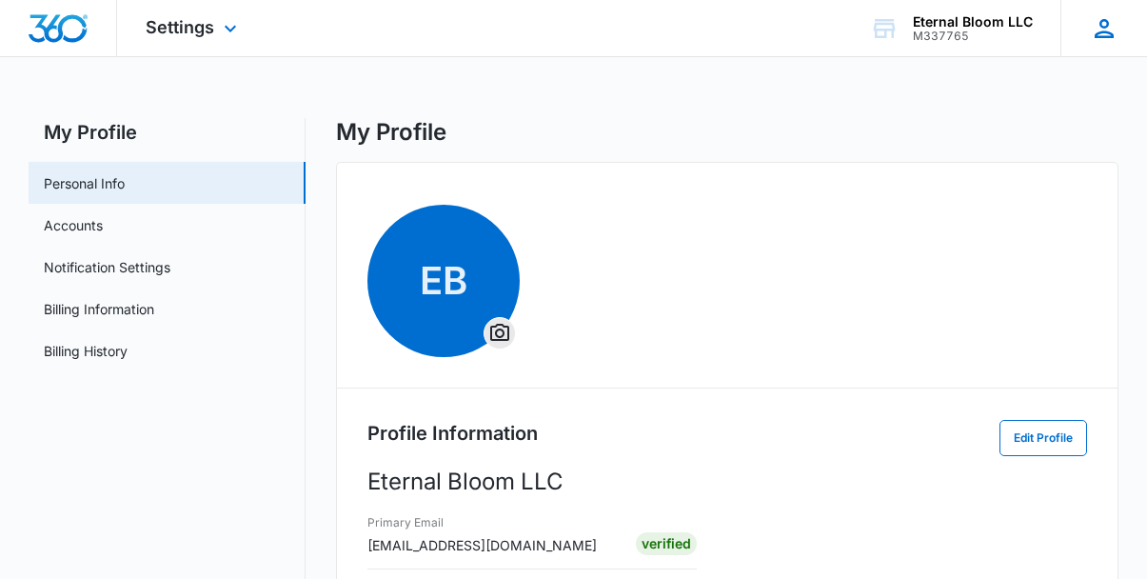
click at [1103, 41] on div "EA - [EMAIL_ADDRESS][DOMAIN_NAME] My Profile Notifications Support Logout Terms…" at bounding box center [1103, 28] width 87 height 56
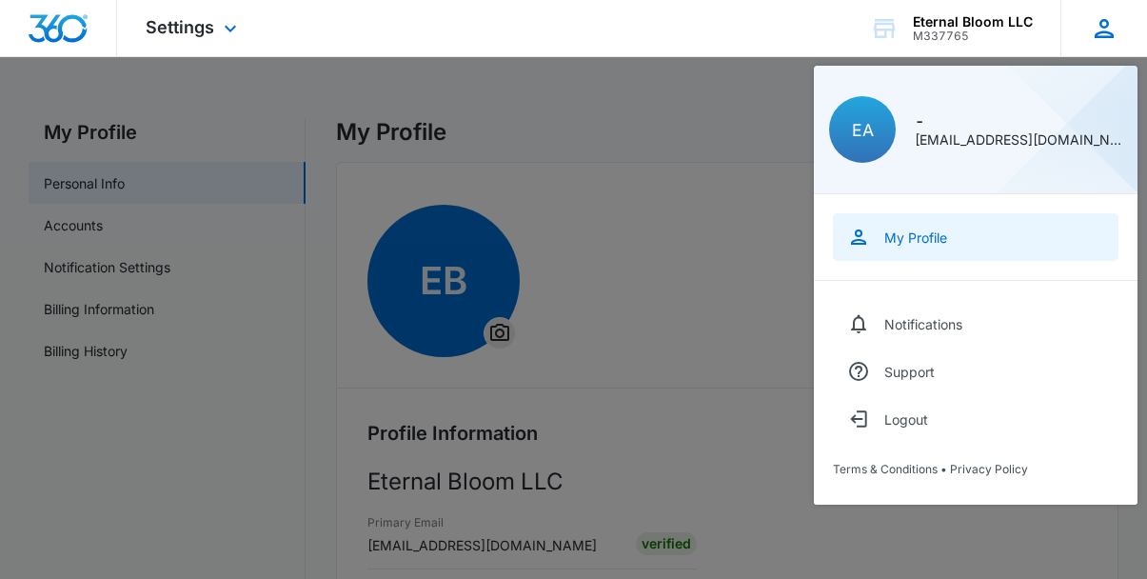
click at [952, 257] on link "My Profile" at bounding box center [976, 237] width 286 height 48
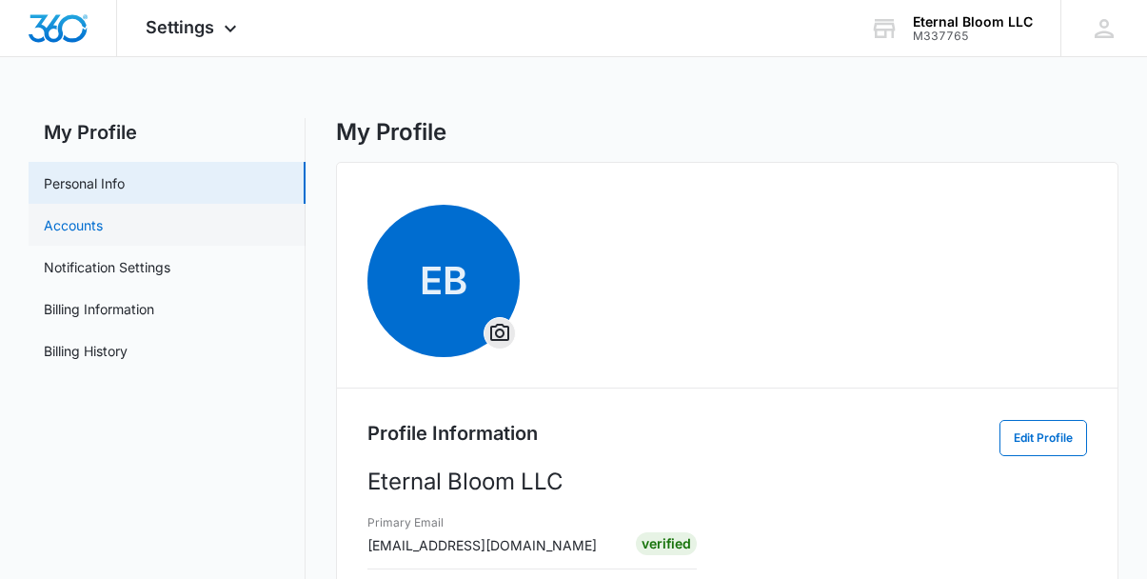
click at [103, 227] on link "Accounts" at bounding box center [73, 225] width 59 height 20
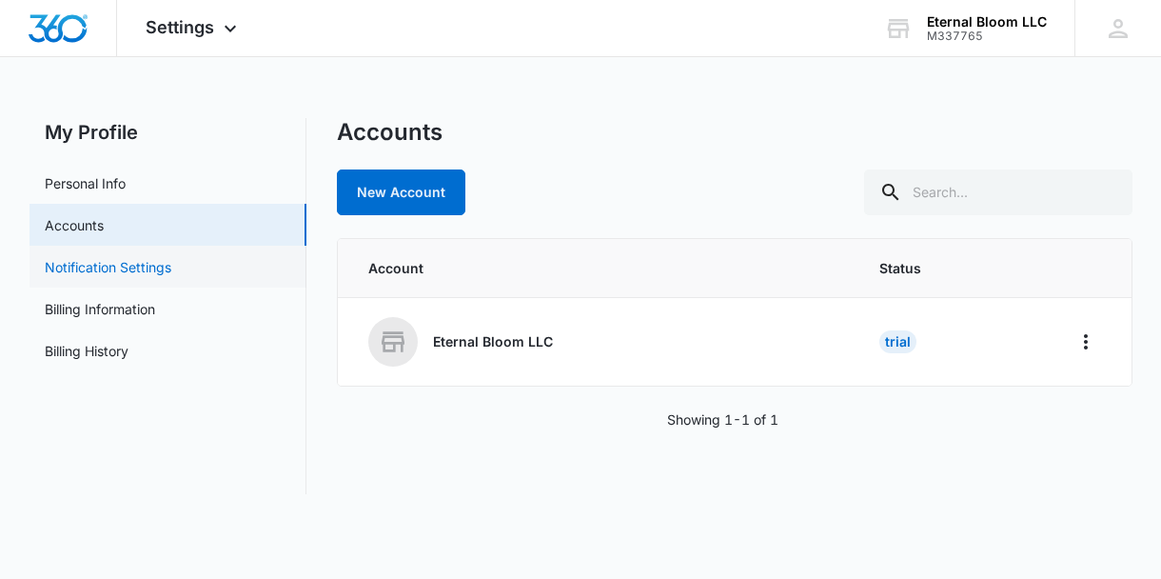
click at [171, 275] on link "Notification Settings" at bounding box center [108, 267] width 127 height 20
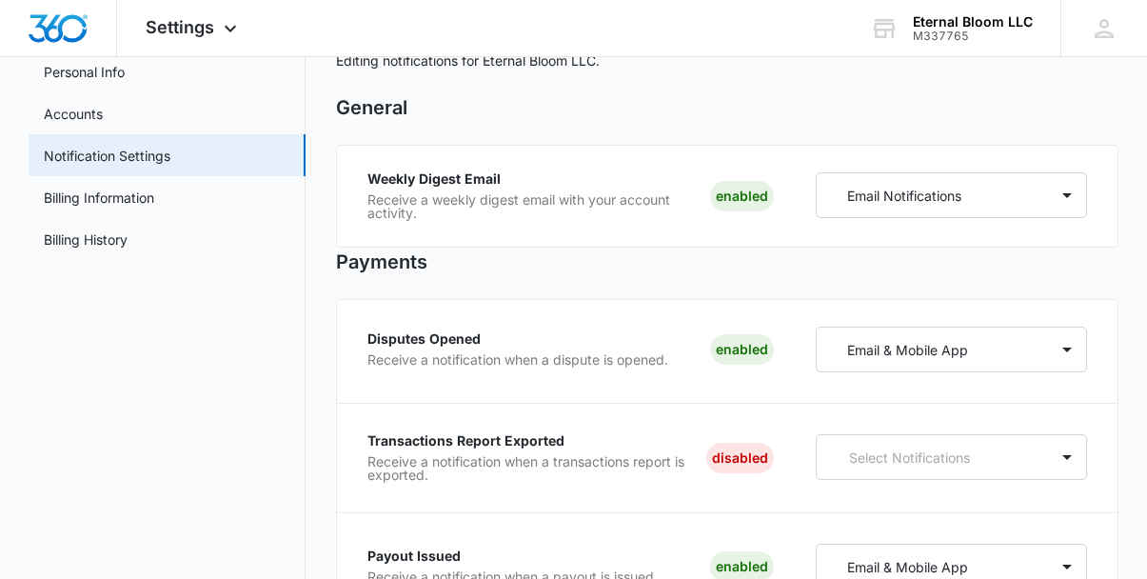
scroll to position [208, 0]
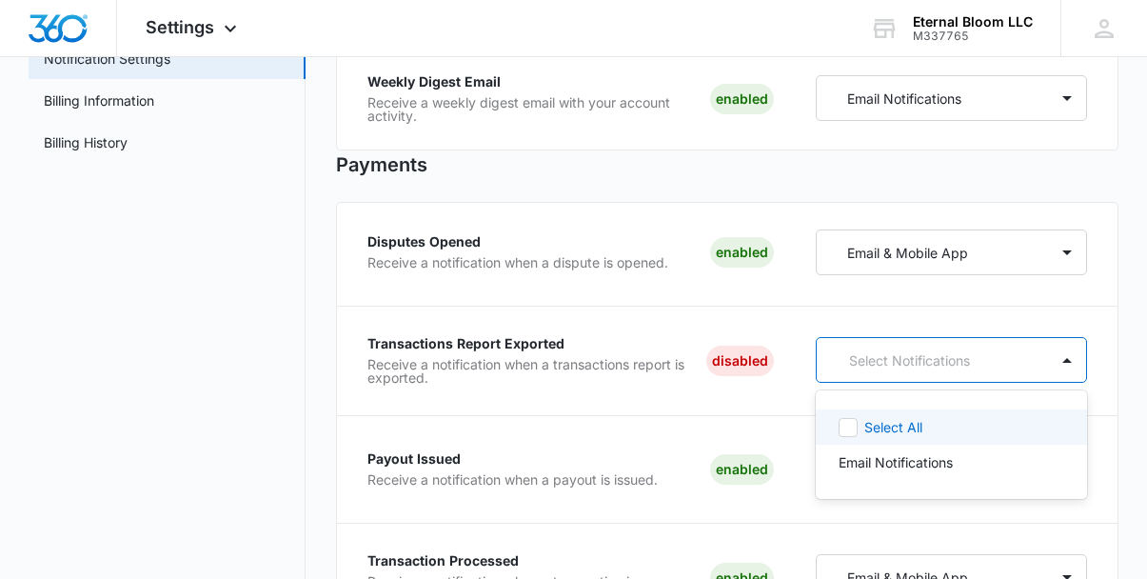
click at [912, 355] on p "Select Notifications" at bounding box center [936, 360] width 174 height 20
click at [849, 425] on icon at bounding box center [847, 427] width 11 height 9
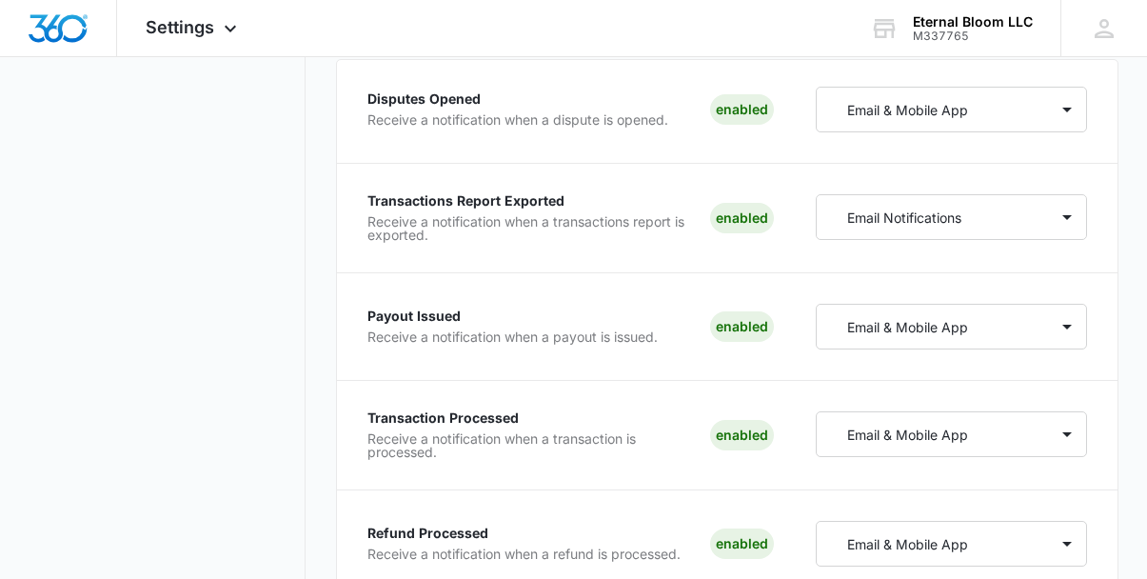
click at [551, 365] on div "Payout Issued Receive a notification when a payout is issued. Enabled Email & M…" at bounding box center [726, 342] width 719 height 77
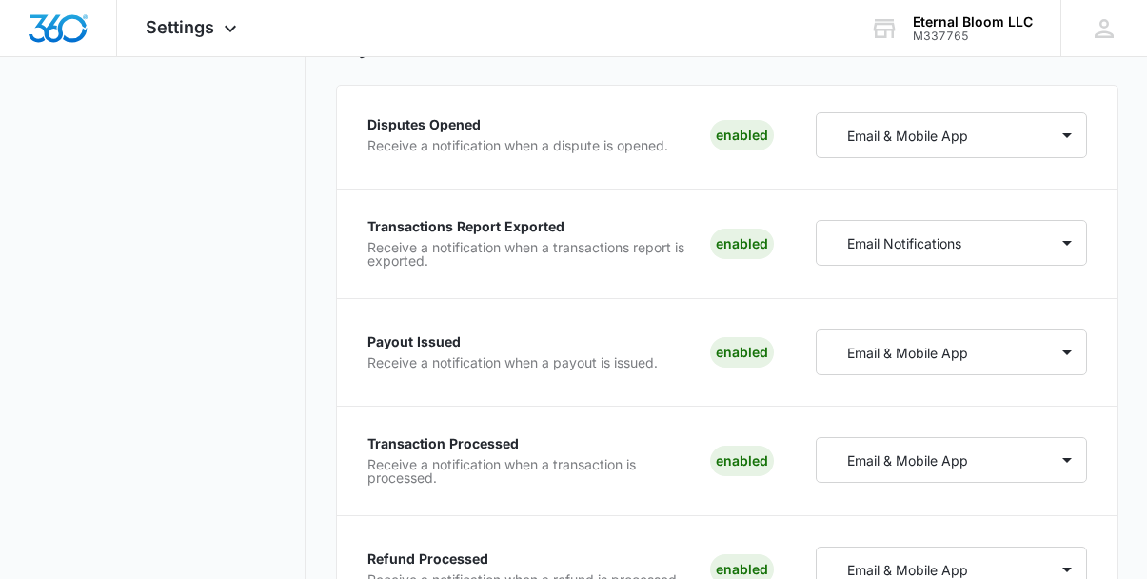
scroll to position [0, 0]
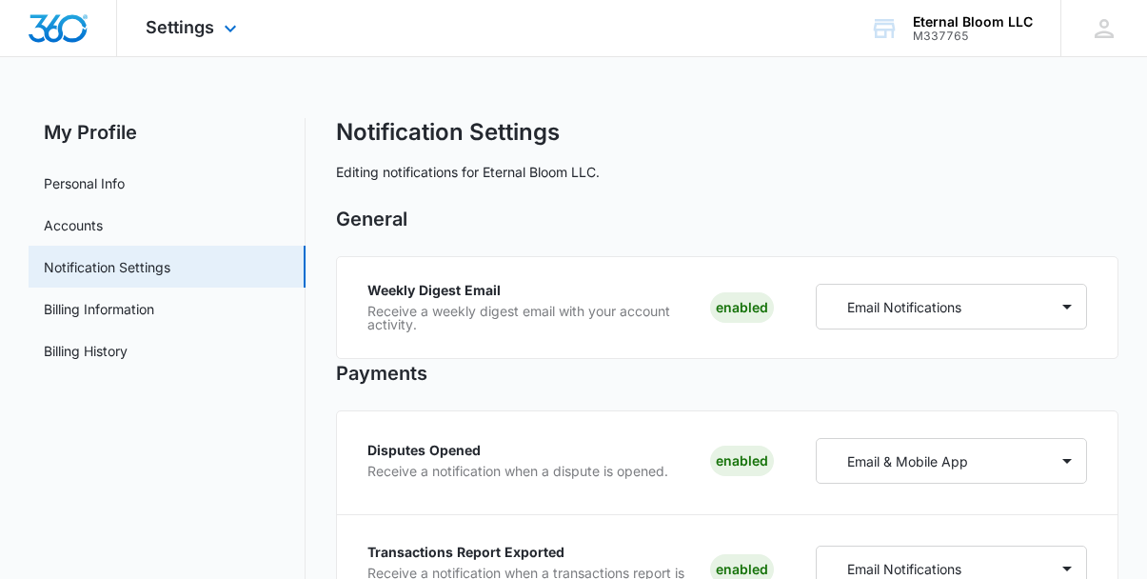
click at [69, 26] on img "Dashboard" at bounding box center [58, 28] width 61 height 29
